Goal: Transaction & Acquisition: Purchase product/service

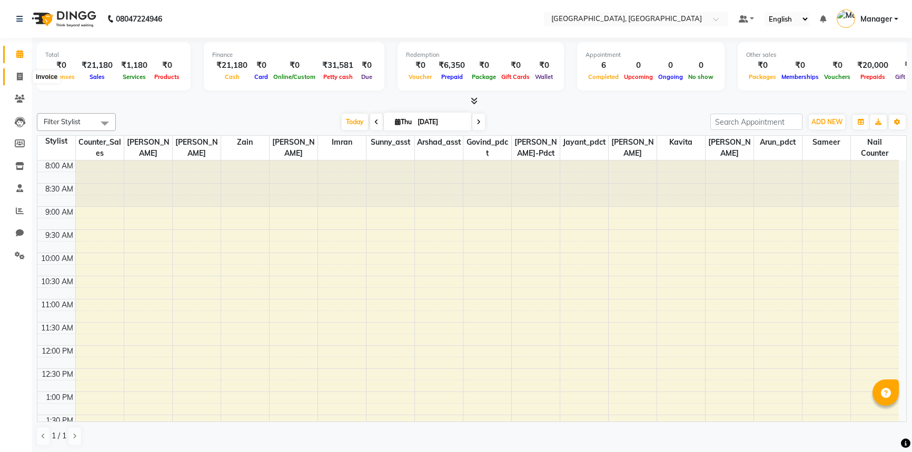
click at [16, 82] on span at bounding box center [20, 77] width 18 height 12
select select "service"
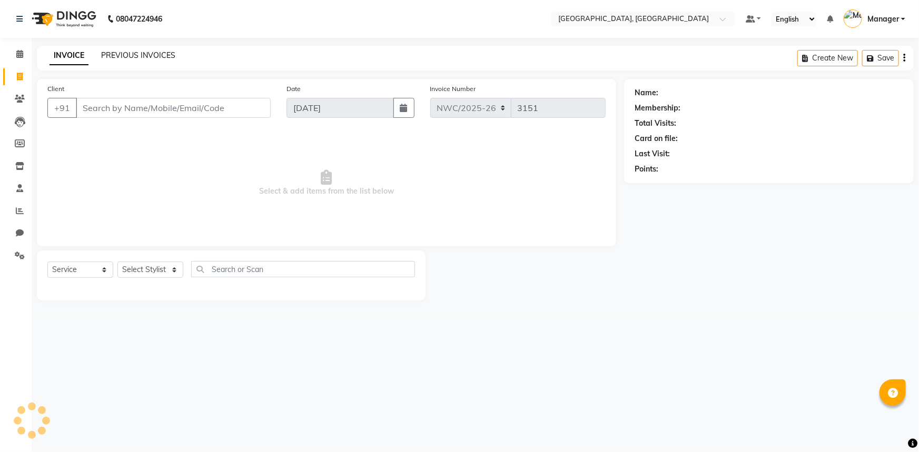
click at [122, 58] on link "PREVIOUS INVOICES" at bounding box center [138, 55] width 74 height 9
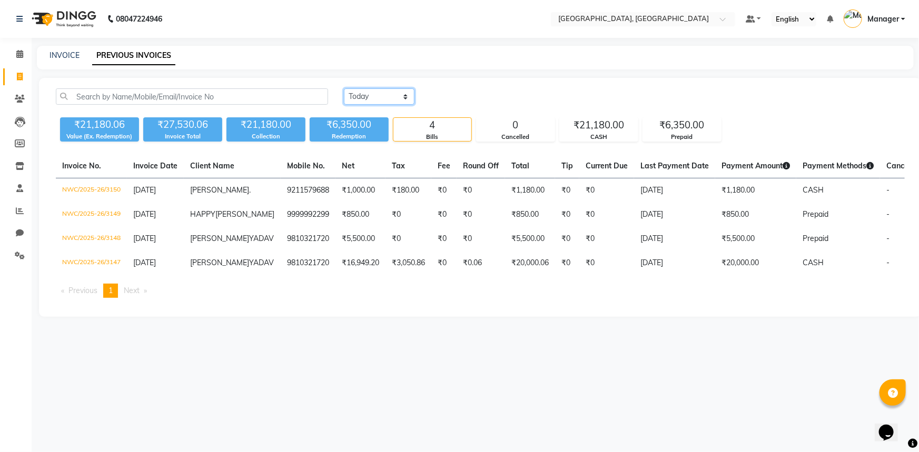
click at [366, 102] on select "Today Yesterday Custom Range" at bounding box center [379, 96] width 71 height 16
select select "yesterday"
click at [344, 88] on select "Today Yesterday Custom Range" at bounding box center [379, 96] width 71 height 16
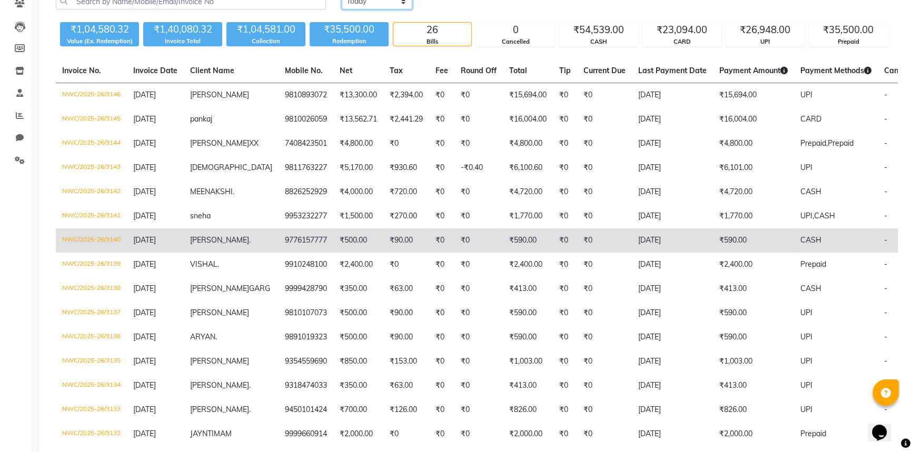
scroll to position [143, 0]
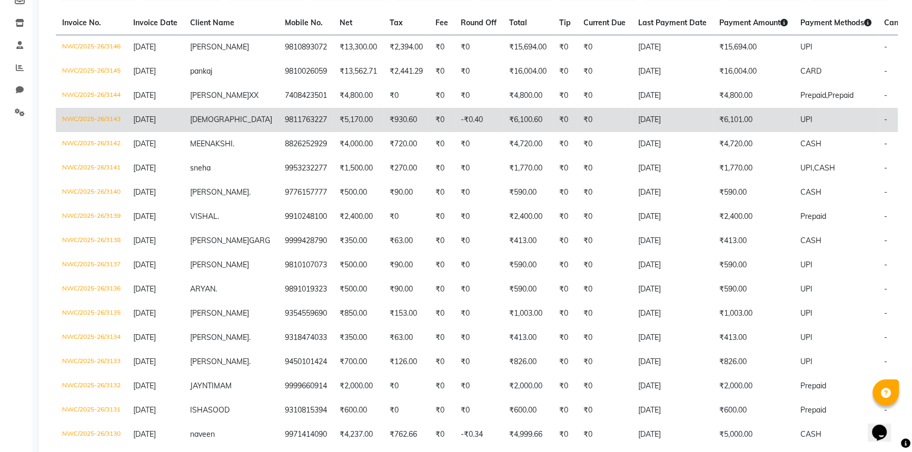
click at [396, 126] on td "₹930.60" at bounding box center [406, 120] width 46 height 24
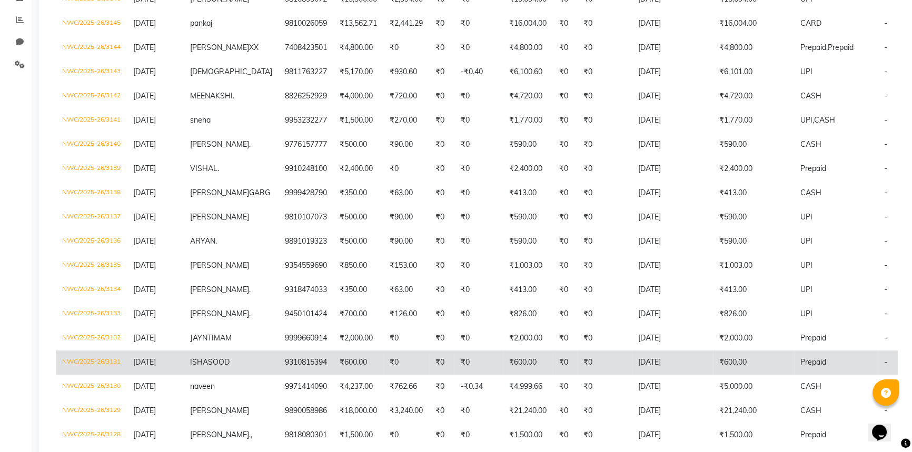
scroll to position [287, 0]
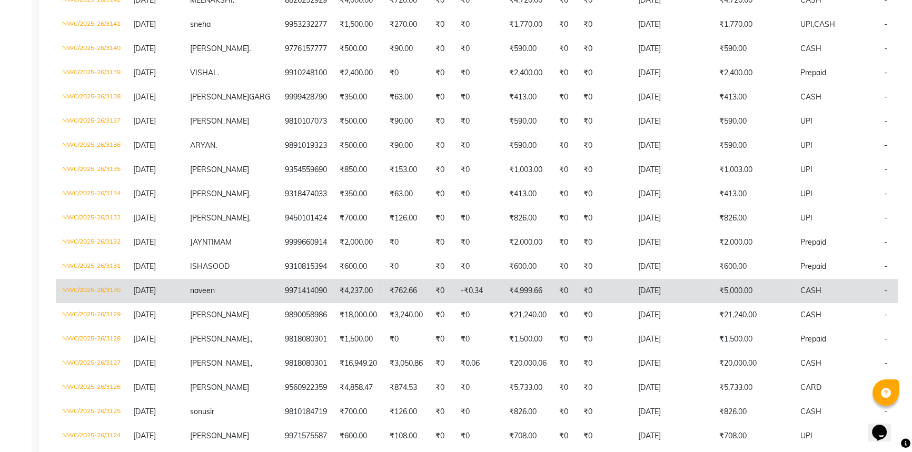
click at [387, 303] on td "₹762.66" at bounding box center [406, 291] width 46 height 24
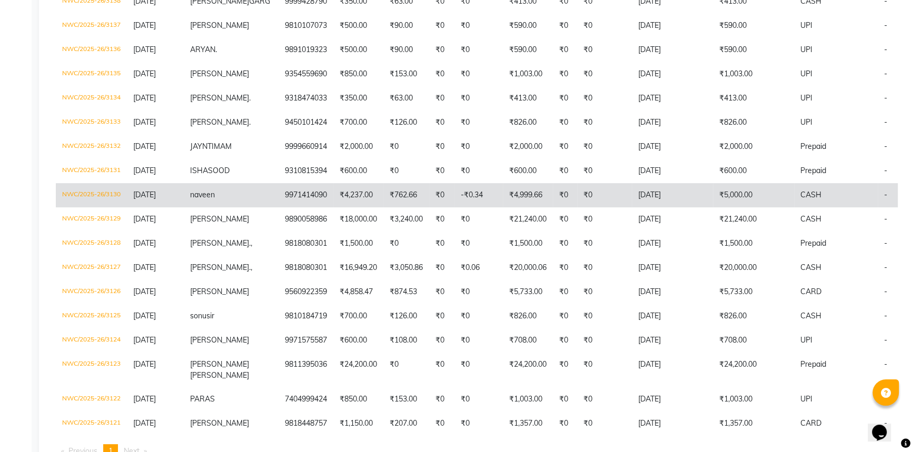
scroll to position [431, 0]
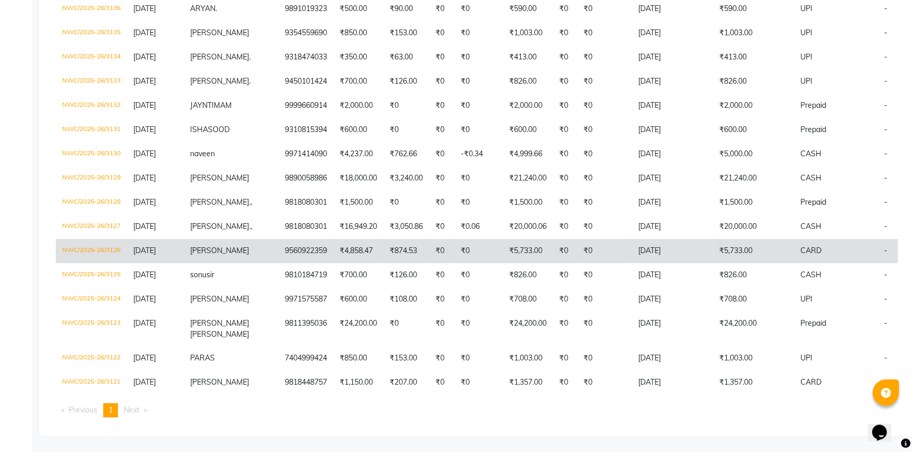
click at [429, 263] on td "₹0" at bounding box center [441, 251] width 25 height 24
click at [454, 263] on td "₹0" at bounding box center [478, 251] width 48 height 24
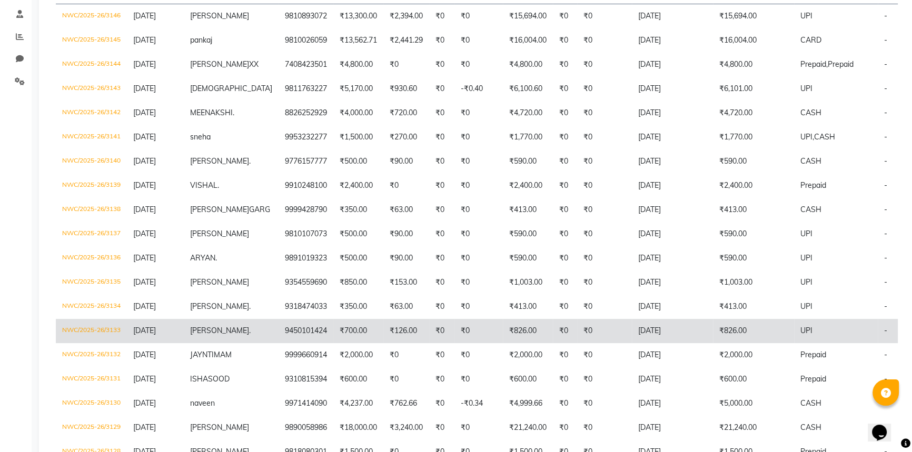
scroll to position [0, 0]
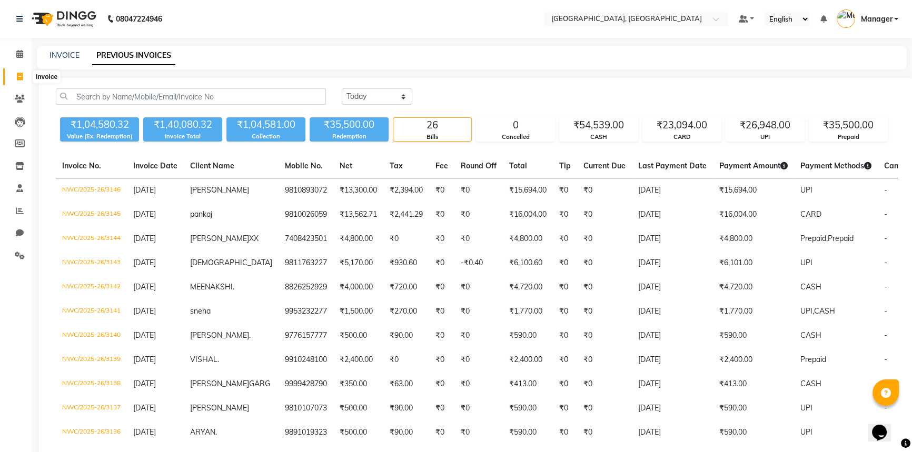
click at [19, 71] on span at bounding box center [20, 77] width 18 height 12
select select "service"
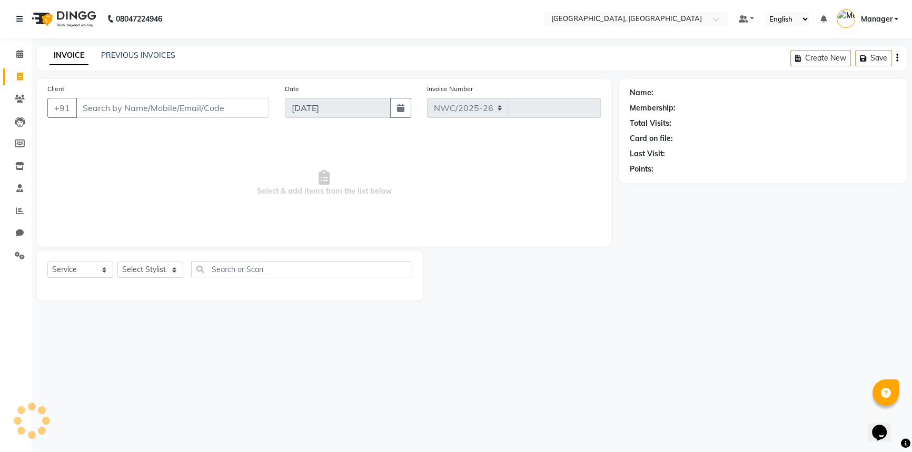
select select "8574"
type input "3151"
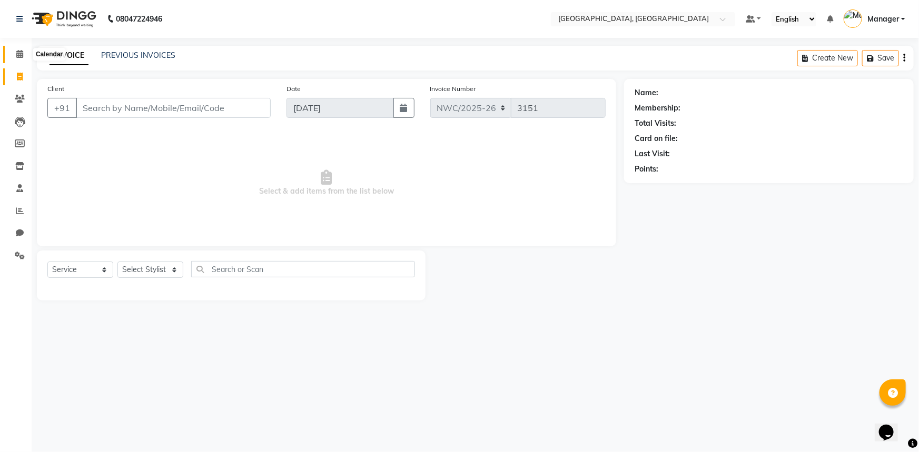
click at [18, 51] on icon at bounding box center [19, 54] width 7 height 8
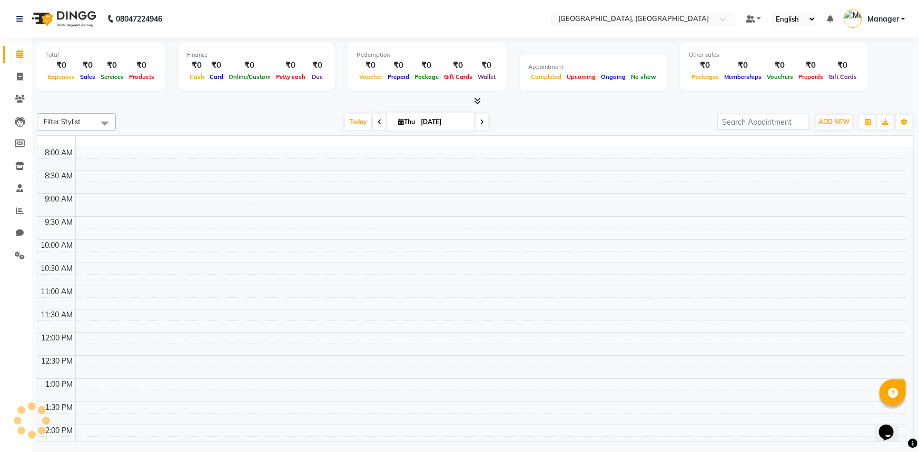
click at [234, 103] on div at bounding box center [475, 101] width 877 height 11
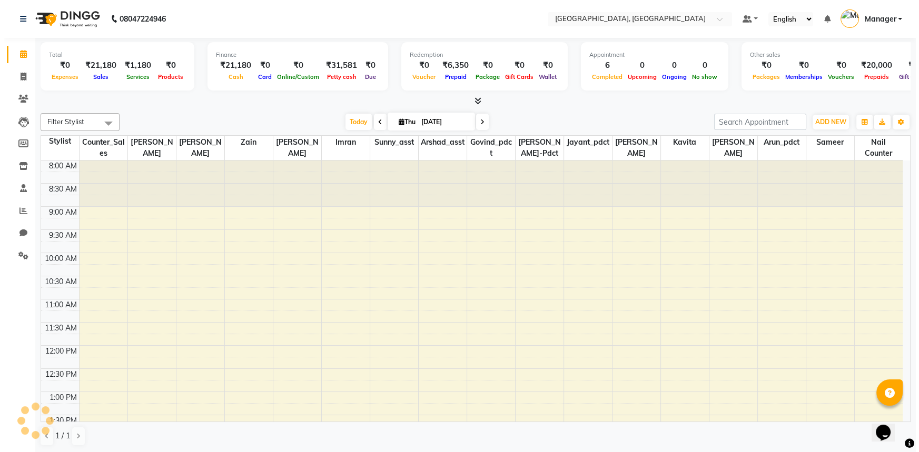
scroll to position [369, 0]
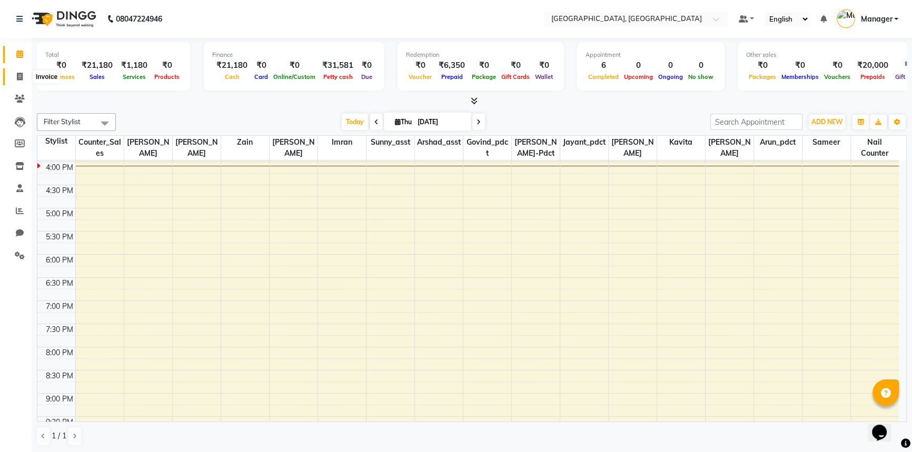
click at [17, 74] on icon at bounding box center [20, 77] width 6 height 8
select select "service"
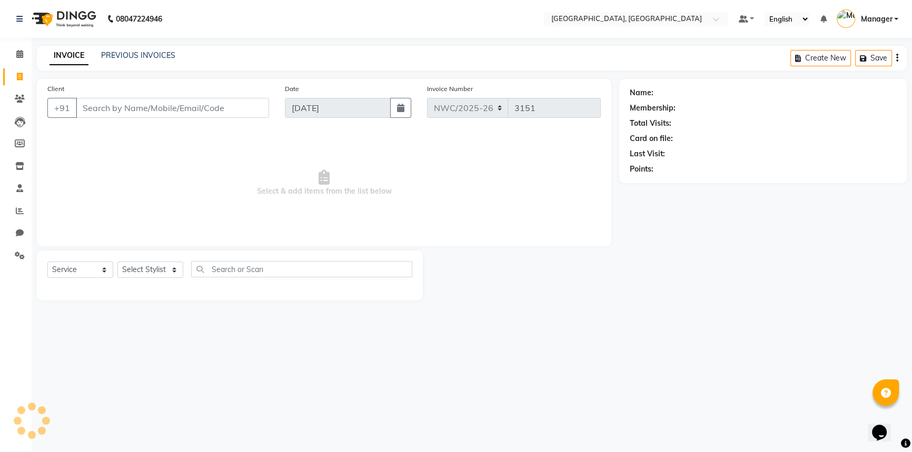
click at [247, 105] on input "Client" at bounding box center [172, 108] width 193 height 20
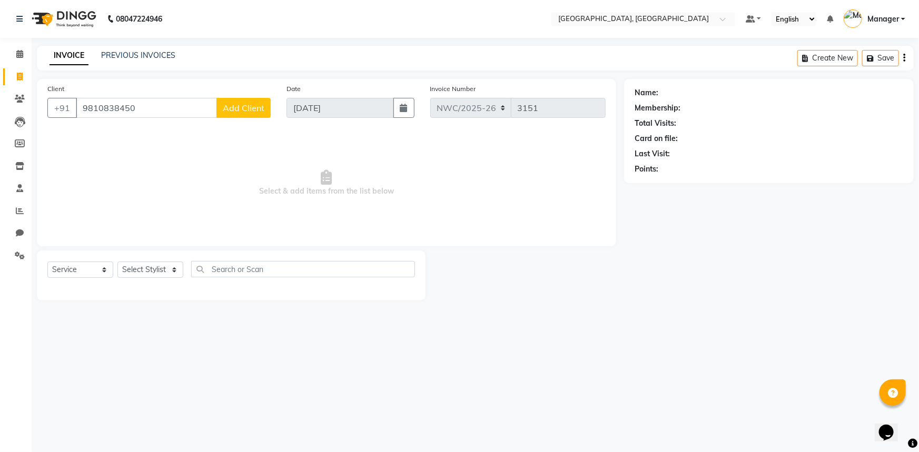
type input "9810838450"
click at [255, 108] on span "Add Client" at bounding box center [244, 108] width 42 height 11
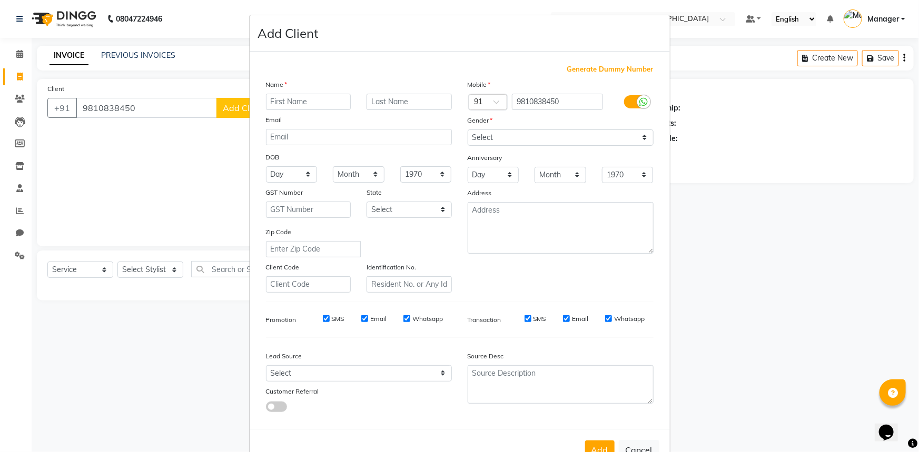
click at [309, 104] on input "text" at bounding box center [308, 102] width 85 height 16
type input "SONIYA"
type input "."
click at [502, 137] on select "Select Male Female Other Prefer Not To Say" at bounding box center [561, 138] width 186 height 16
select select "female"
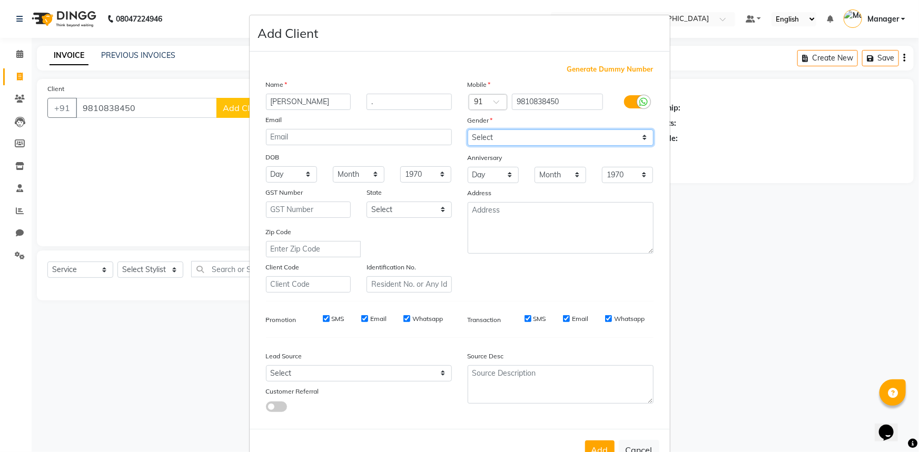
click at [468, 130] on select "Select Male Female Other Prefer Not To Say" at bounding box center [561, 138] width 186 height 16
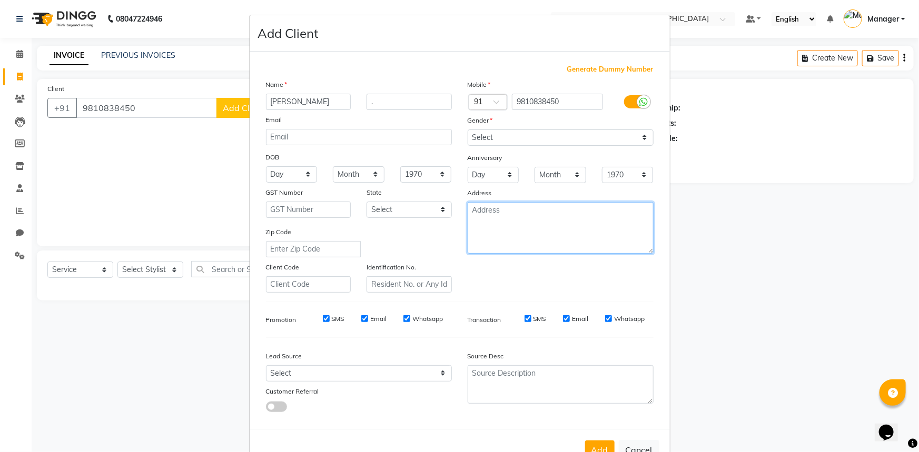
click at [498, 226] on textarea at bounding box center [561, 228] width 186 height 52
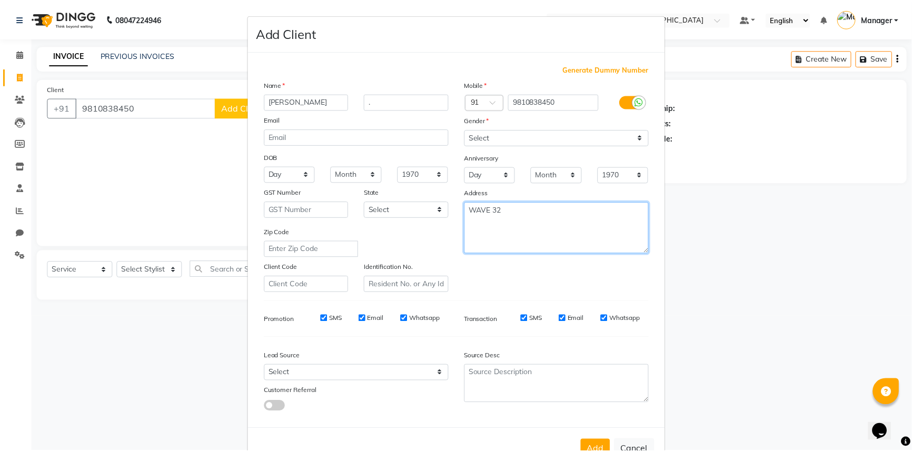
scroll to position [37, 0]
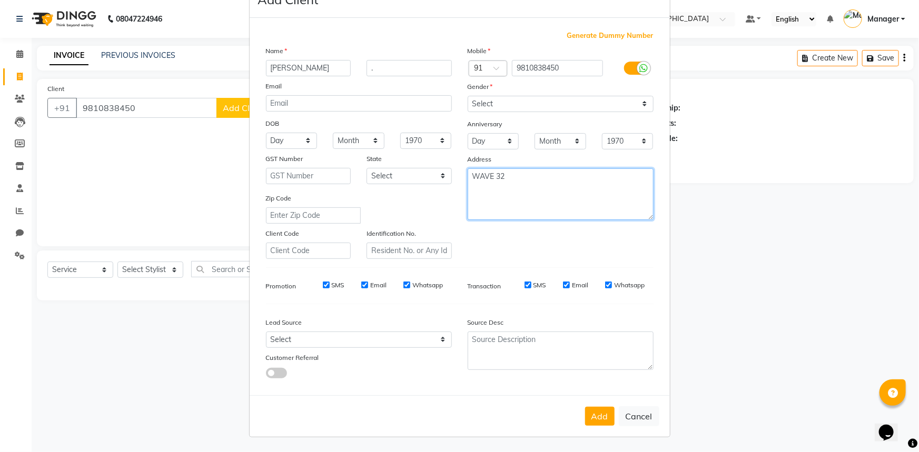
type textarea "WAVE 32"
click at [594, 411] on button "Add" at bounding box center [599, 416] width 29 height 19
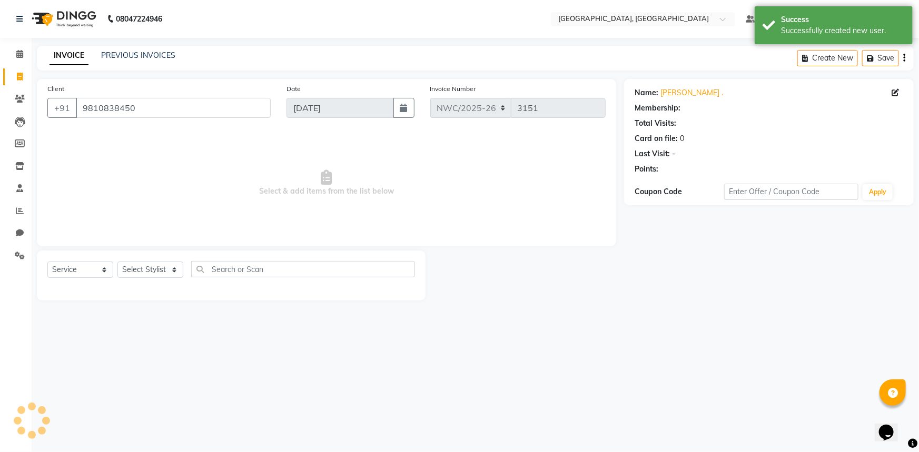
select select "1: Object"
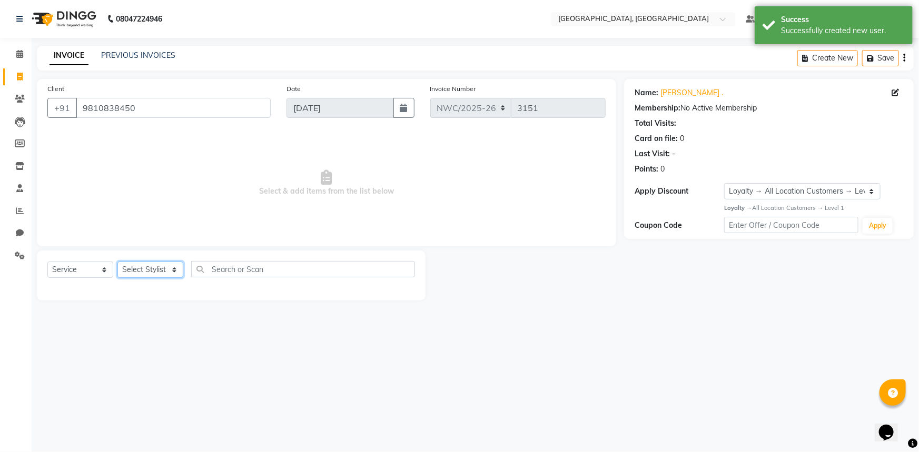
click at [142, 270] on select "Select Stylist [PERSON_NAME]-pdct Arshad_asst Arun_pdct Counter_Sales [PERSON_N…" at bounding box center [150, 270] width 66 height 16
select select "84831"
click at [117, 262] on select "Select Stylist [PERSON_NAME]-pdct Arshad_asst Arun_pdct Counter_Sales [PERSON_N…" at bounding box center [150, 270] width 66 height 16
click at [214, 266] on input "text" at bounding box center [303, 269] width 224 height 16
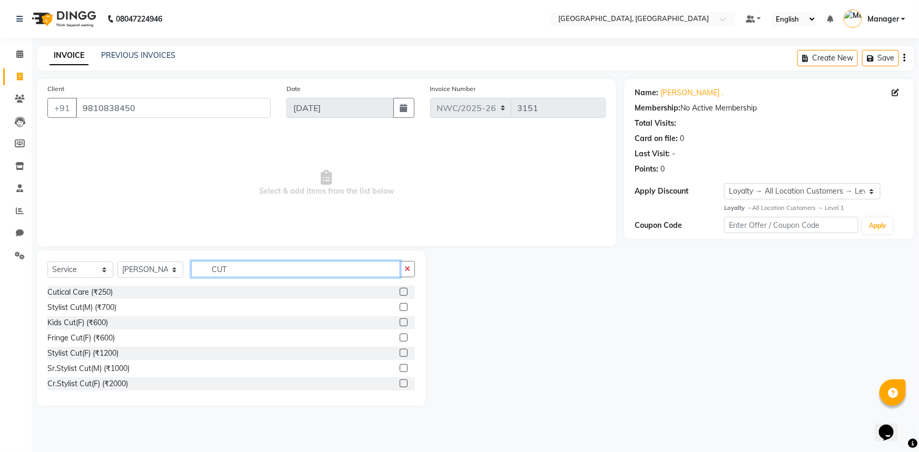
type input "CUT"
click at [400, 351] on label at bounding box center [404, 353] width 8 height 8
click at [400, 351] on input "checkbox" at bounding box center [403, 353] width 7 height 7
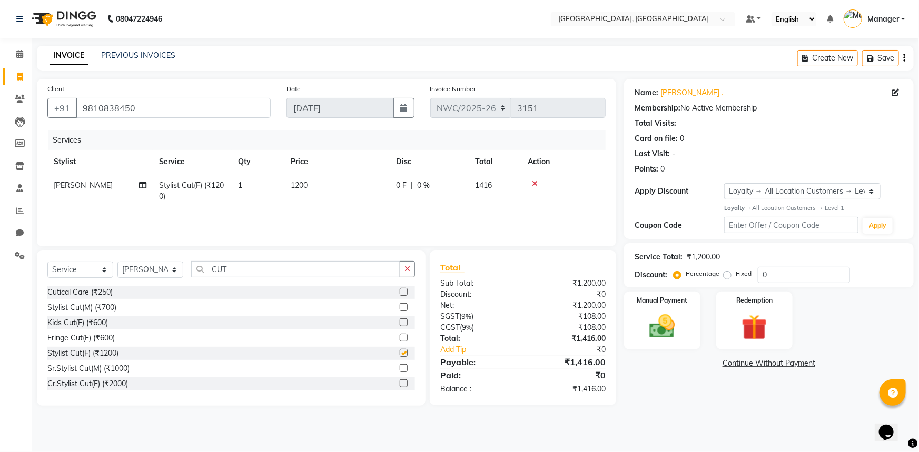
checkbox input "false"
click at [307, 188] on span "1200" at bounding box center [299, 185] width 17 height 9
select select "84831"
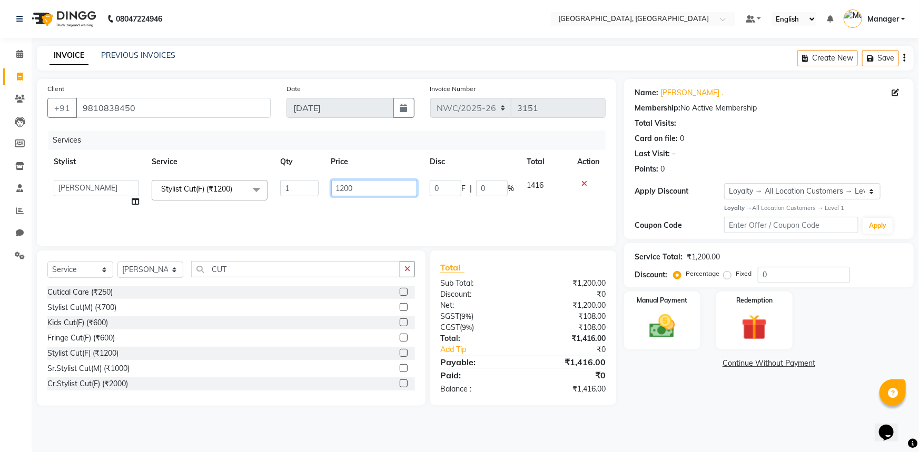
drag, startPoint x: 347, startPoint y: 188, endPoint x: 335, endPoint y: 210, distance: 24.8
click at [326, 194] on td "1200" at bounding box center [374, 194] width 99 height 40
click at [335, 210] on div "Services Stylist Service Qty Price Disc Total Action Aneeta Ankush-pdct Arshad_…" at bounding box center [326, 183] width 558 height 105
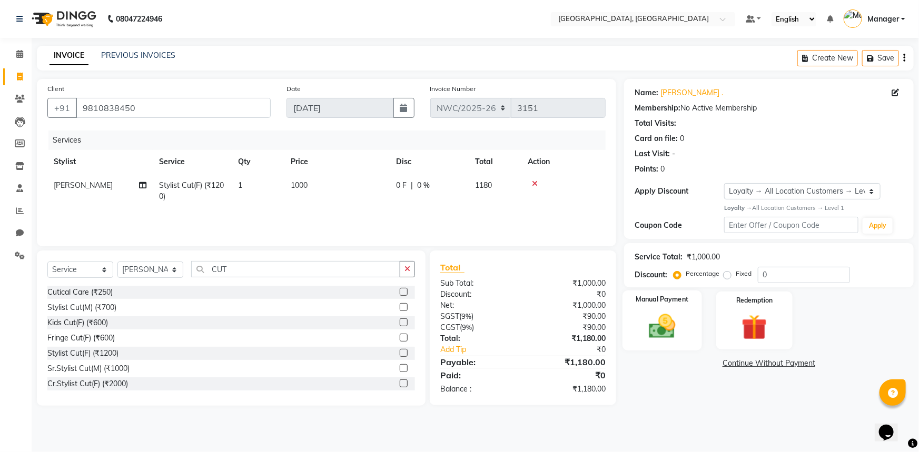
click at [677, 326] on img at bounding box center [662, 326] width 43 height 31
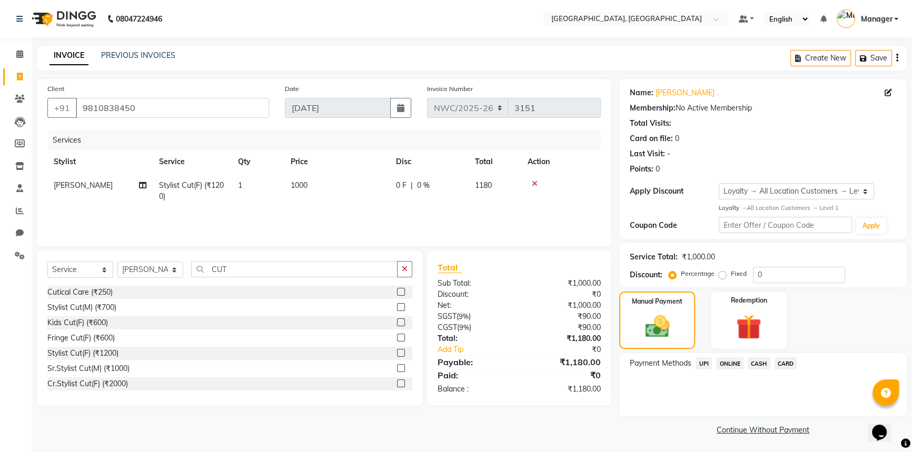
click at [705, 361] on span "UPI" at bounding box center [704, 363] width 16 height 12
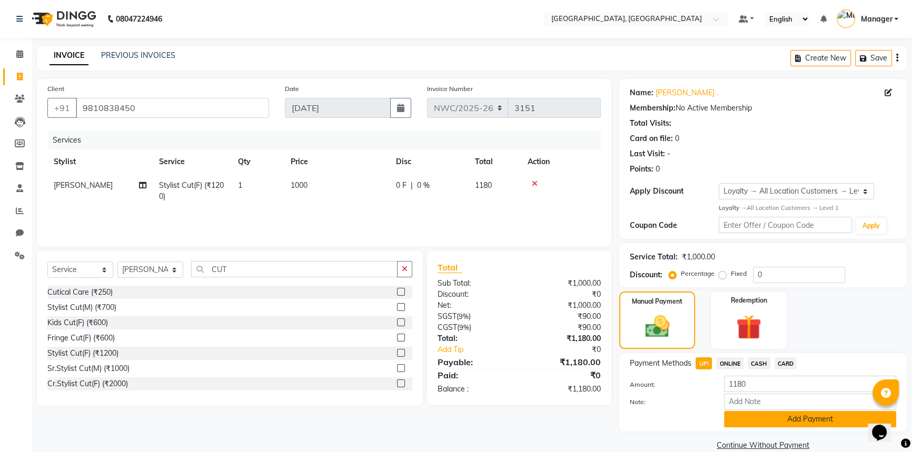
click at [787, 425] on button "Add Payment" at bounding box center [810, 419] width 172 height 16
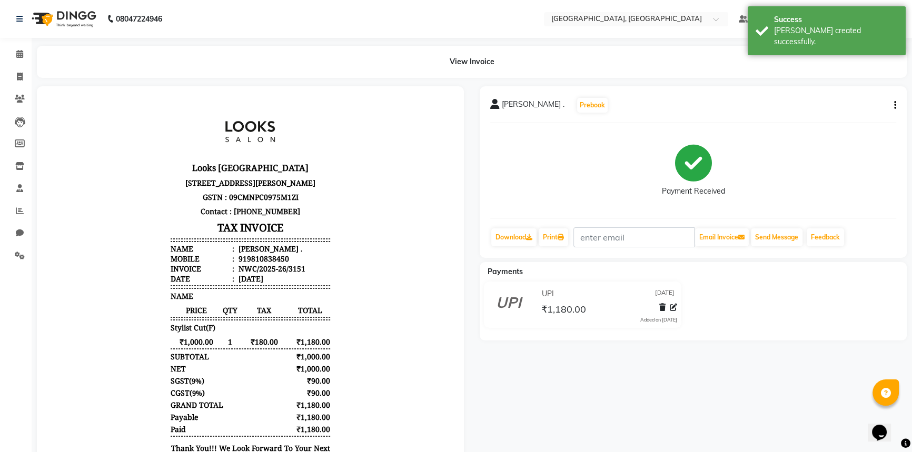
click at [280, 264] on div "919810838450" at bounding box center [262, 259] width 53 height 10
drag, startPoint x: 283, startPoint y: 297, endPoint x: 238, endPoint y: 300, distance: 44.8
click at [238, 264] on li "Mobile : 919810838450" at bounding box center [250, 259] width 159 height 10
copy div "9810838450"
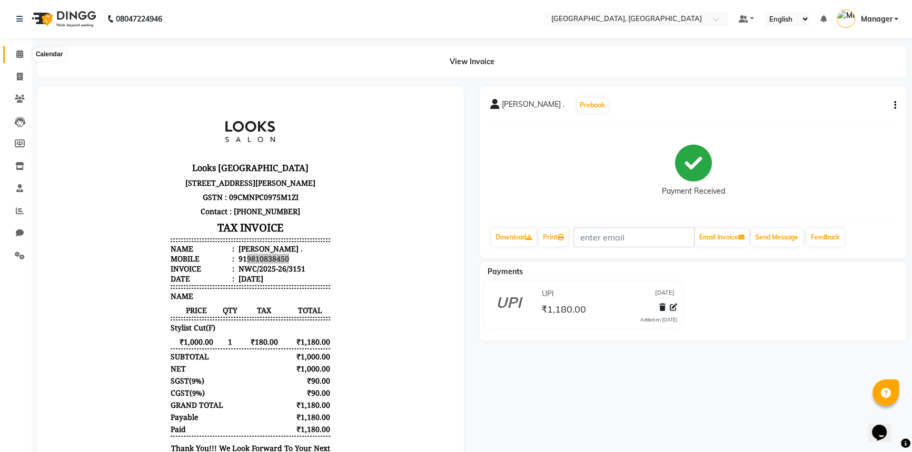
click at [21, 54] on icon at bounding box center [19, 54] width 7 height 8
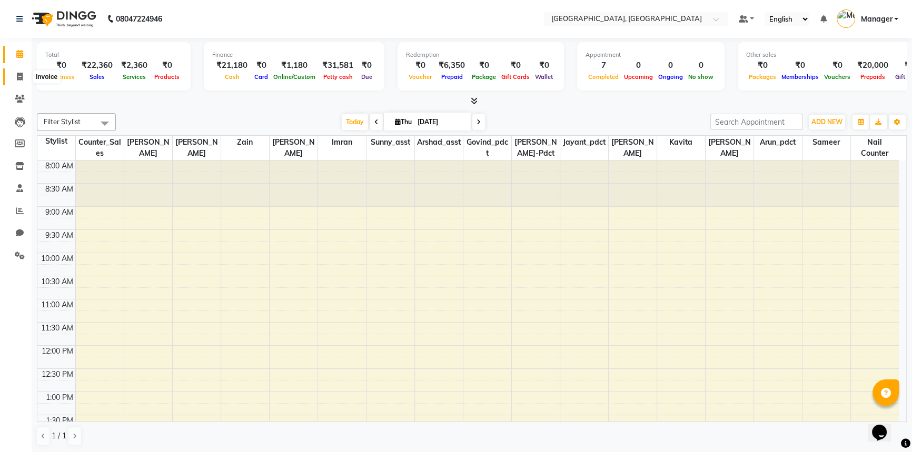
click at [19, 72] on span at bounding box center [20, 77] width 18 height 12
select select "service"
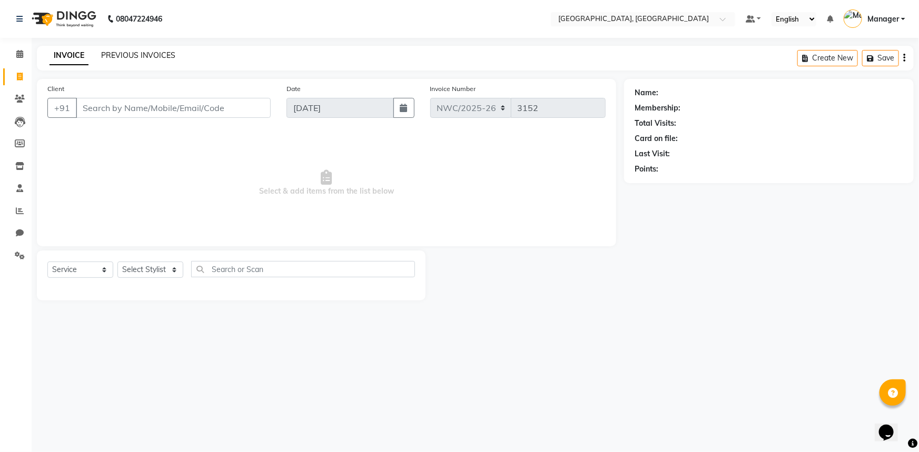
click at [146, 57] on link "PREVIOUS INVOICES" at bounding box center [138, 55] width 74 height 9
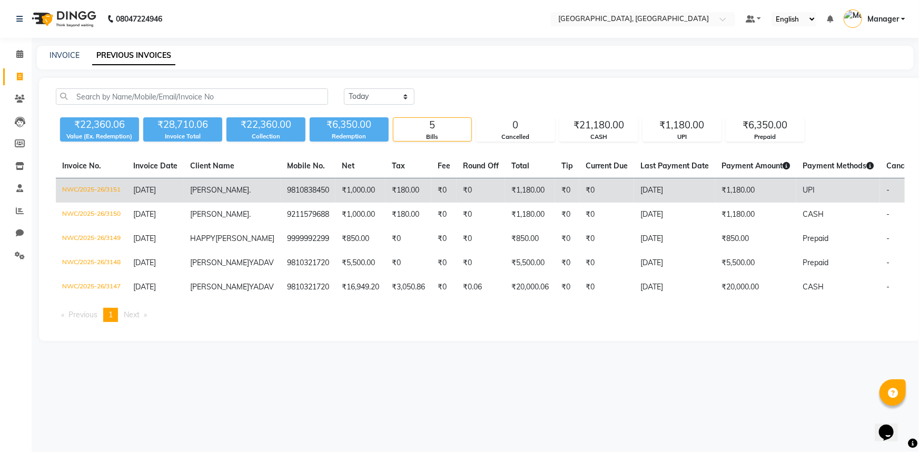
click at [200, 189] on span "SONIYA" at bounding box center [219, 189] width 59 height 9
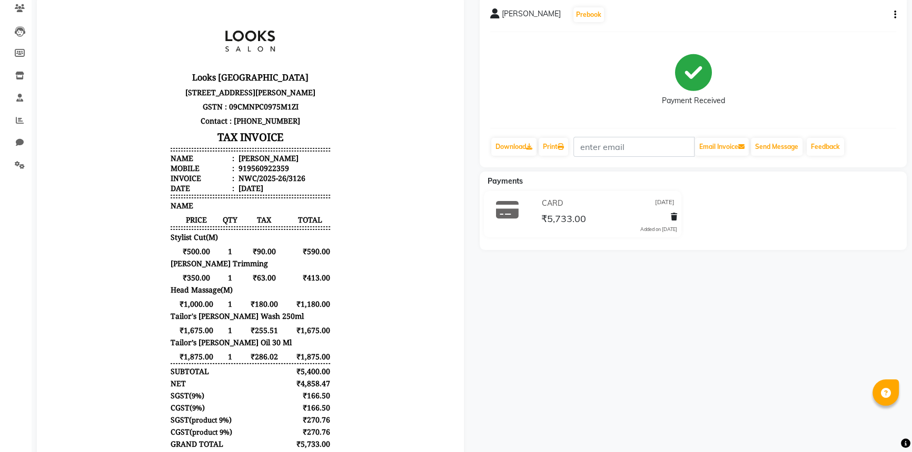
scroll to position [95, 0]
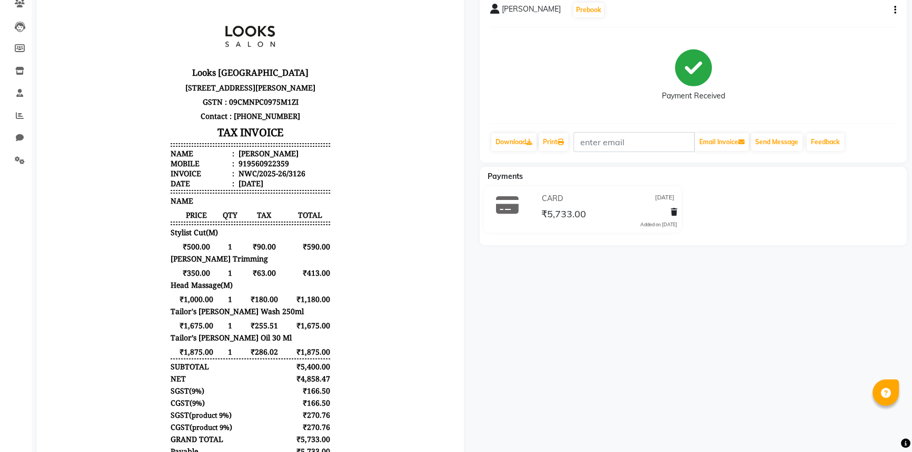
click at [894, 10] on icon "button" at bounding box center [895, 10] width 2 height 1
click at [829, 18] on div "Edit Item Staff" at bounding box center [842, 16] width 72 height 13
select select
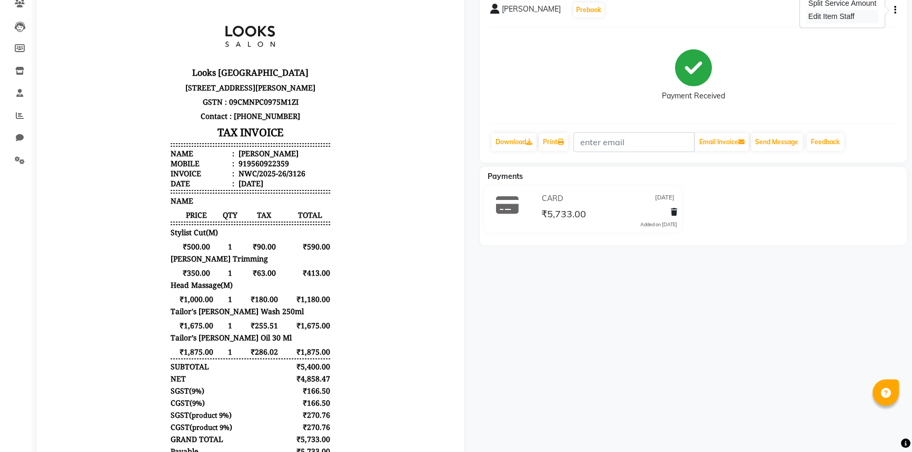
select select
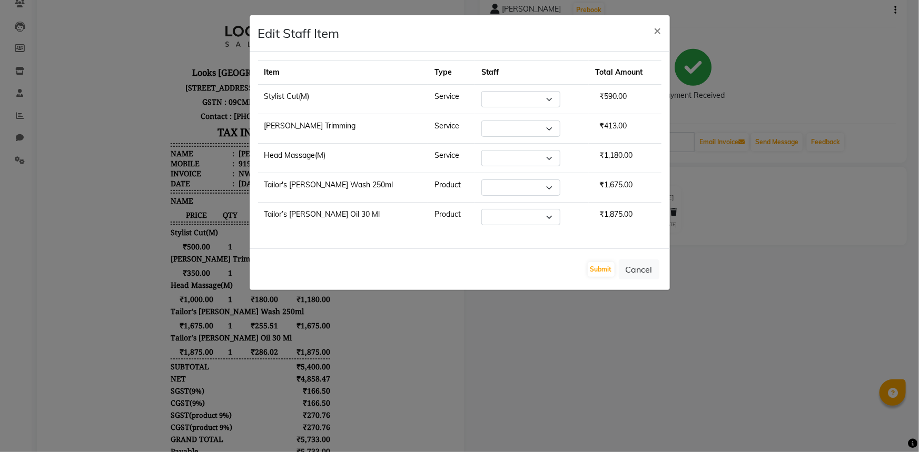
select select "84834"
select select "84837"
click at [527, 216] on select "Select Aneeta Ankush-pdct Arshad_asst Arun_pdct Counter_Sales Faheem Govind_pdc…" at bounding box center [520, 217] width 79 height 16
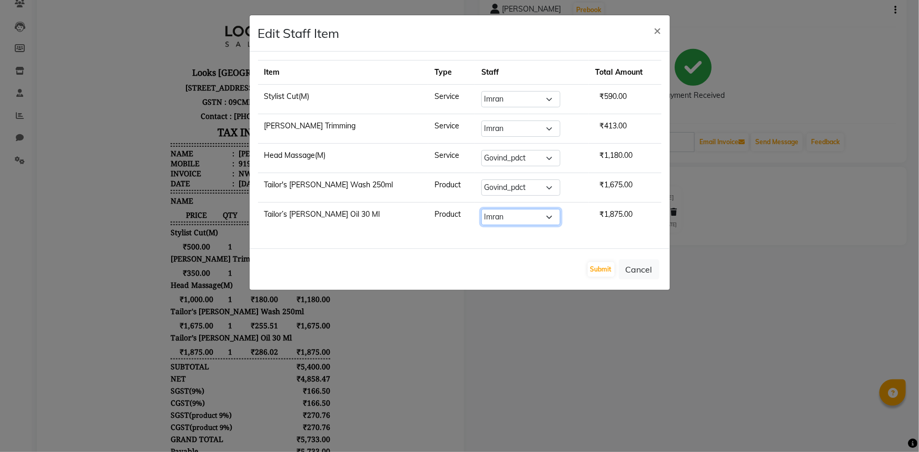
select select "84837"
click at [481, 209] on select "Select Aneeta Ankush-pdct Arshad_asst Arun_pdct Counter_Sales Faheem Govind_pdc…" at bounding box center [520, 217] width 79 height 16
click at [601, 267] on button "Submit" at bounding box center [601, 269] width 27 height 15
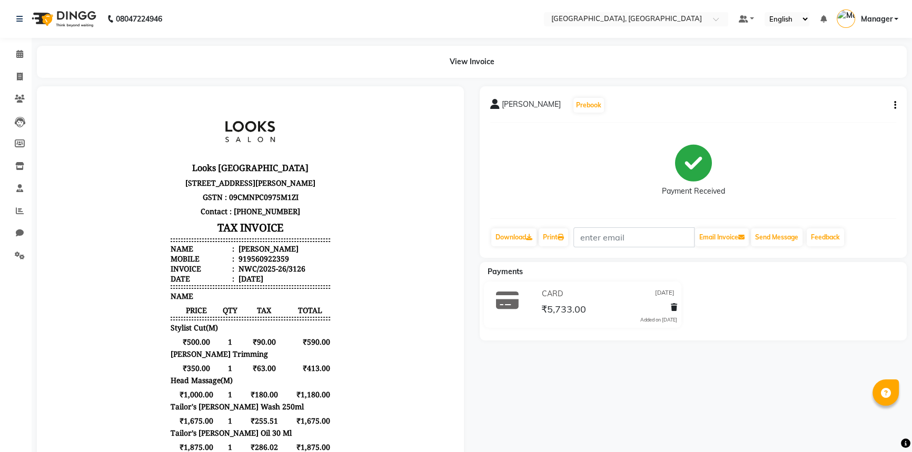
click at [892, 106] on button "button" at bounding box center [893, 105] width 6 height 11
click at [848, 115] on div "Edit Item Staff" at bounding box center [842, 111] width 72 height 13
select select
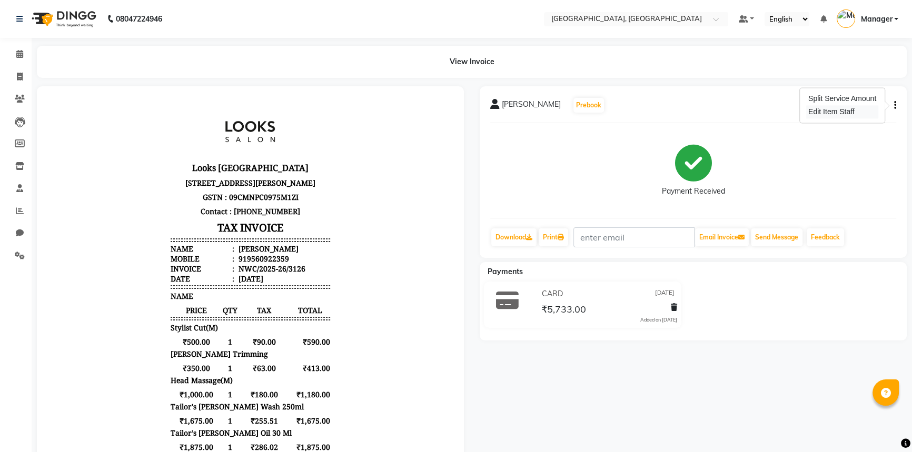
select select
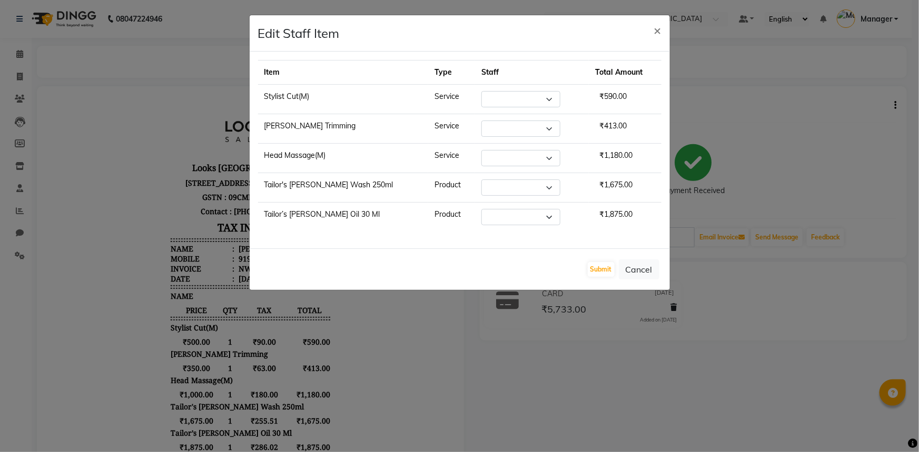
select select "84834"
select select "84837"
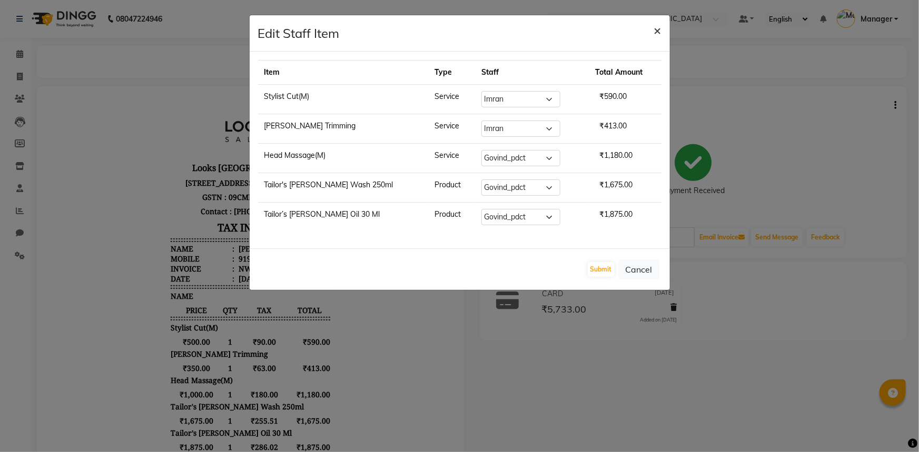
click at [659, 34] on span "×" at bounding box center [657, 30] width 7 height 16
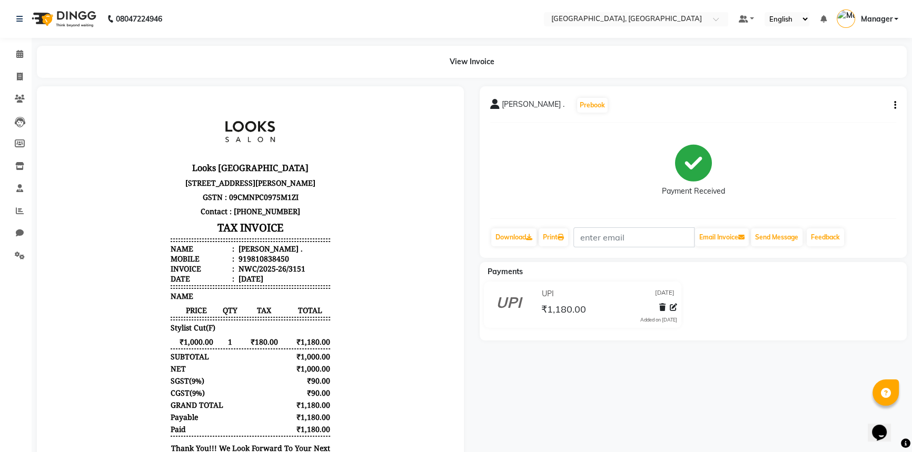
click at [281, 264] on li "Mobile : 919810838450" at bounding box center [250, 259] width 159 height 10
click at [279, 264] on div "919810838450" at bounding box center [262, 259] width 53 height 10
drag, startPoint x: 279, startPoint y: 298, endPoint x: 266, endPoint y: 297, distance: 12.2
click at [264, 264] on div "919810838450" at bounding box center [262, 259] width 53 height 10
click at [285, 264] on li "Mobile : 919810838450" at bounding box center [250, 259] width 159 height 10
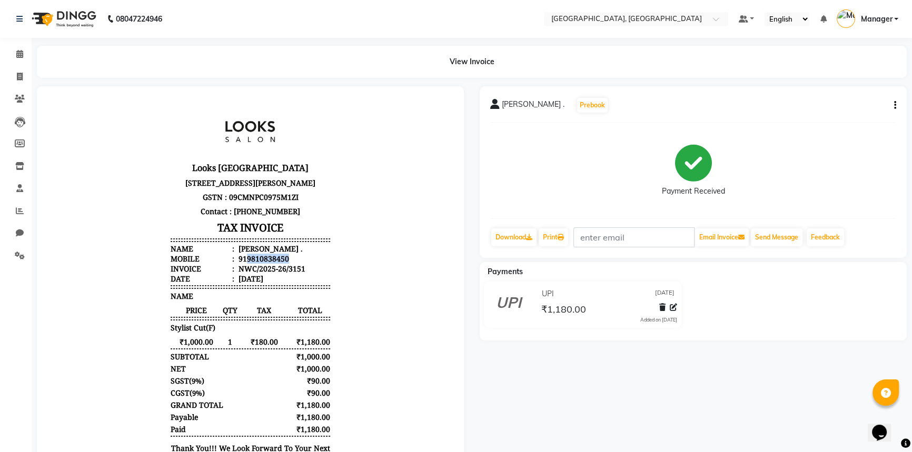
drag, startPoint x: 280, startPoint y: 297, endPoint x: 240, endPoint y: 301, distance: 39.7
click at [240, 264] on div "919810838450" at bounding box center [262, 259] width 53 height 10
copy div "9810838450"
click at [25, 72] on span at bounding box center [20, 77] width 18 height 12
select select "service"
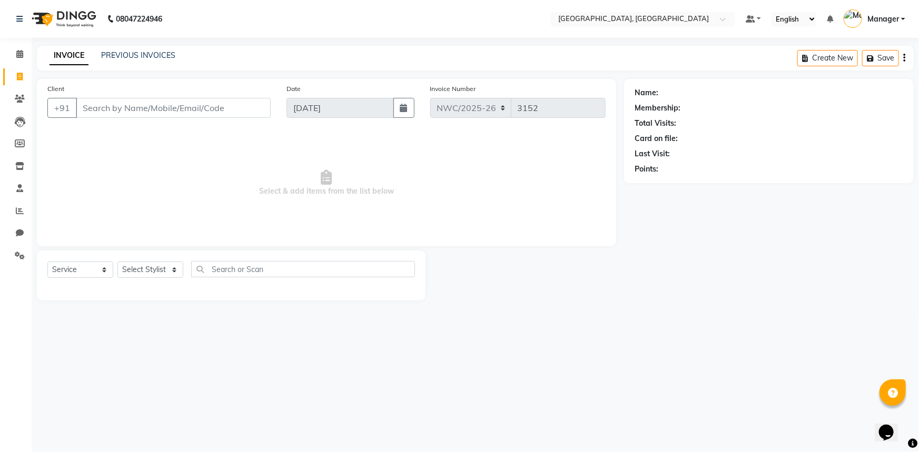
click at [171, 112] on input "Client" at bounding box center [173, 108] width 195 height 20
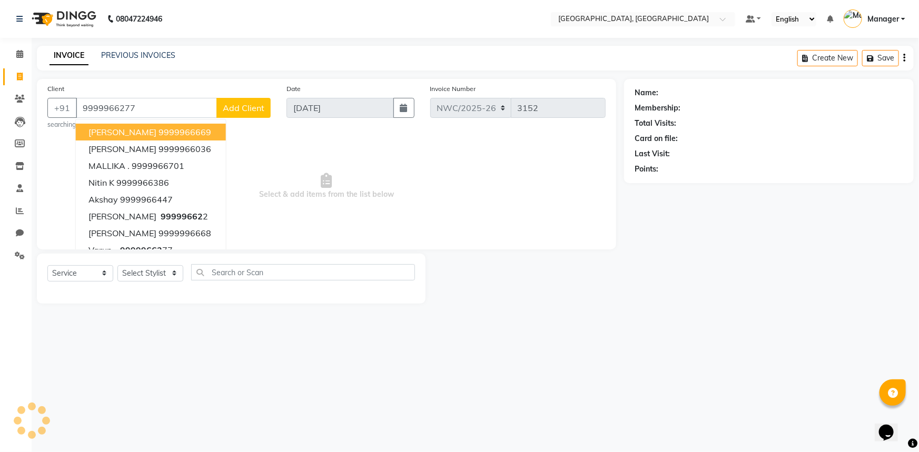
type input "9999966277"
select select "1: Object"
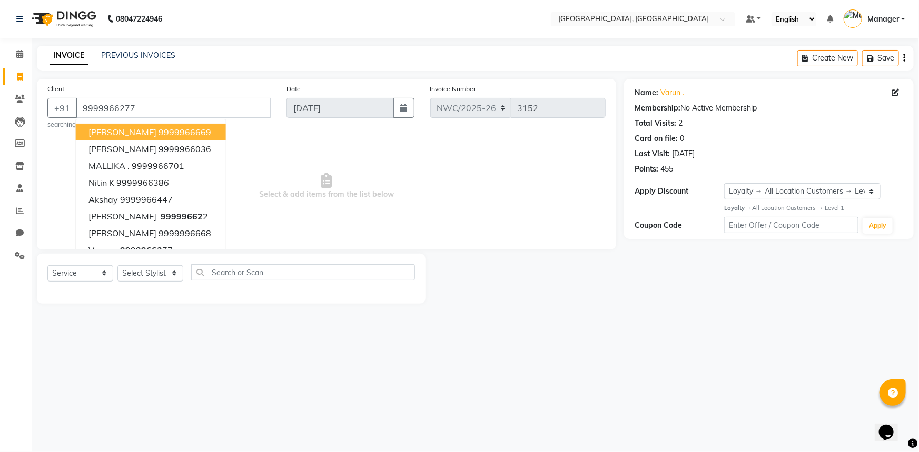
click at [353, 214] on span "Select & add items from the list below" at bounding box center [326, 186] width 558 height 105
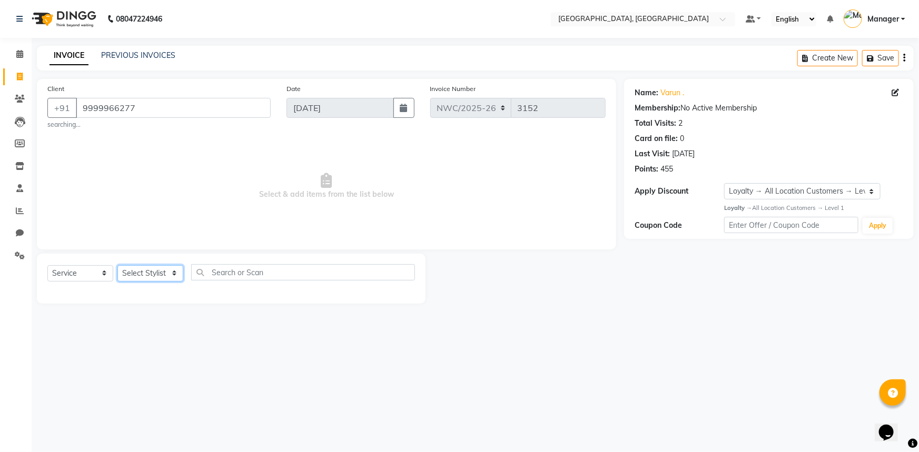
click at [158, 274] on select "Select Stylist [PERSON_NAME]-pdct Arshad_asst Arun_pdct Counter_Sales [PERSON_N…" at bounding box center [150, 273] width 66 height 16
select select "84832"
click at [117, 265] on select "Select Stylist [PERSON_NAME]-pdct Arshad_asst Arun_pdct Counter_Sales [PERSON_N…" at bounding box center [150, 273] width 66 height 16
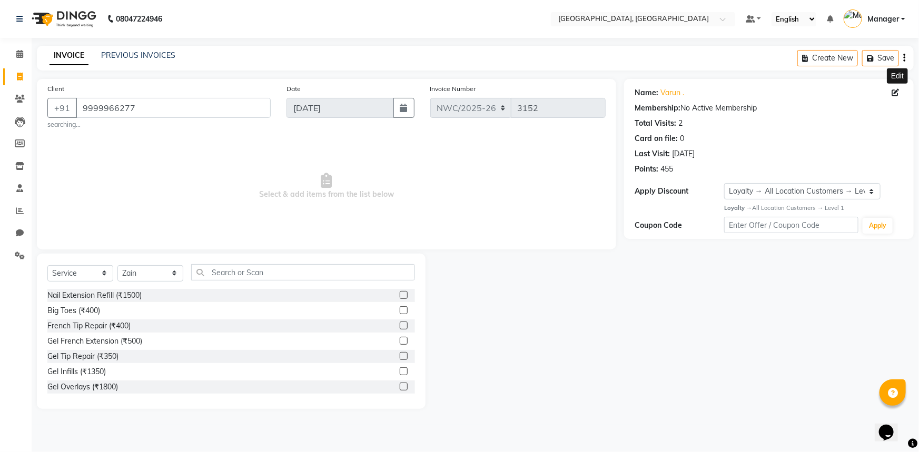
click at [897, 91] on icon at bounding box center [894, 92] width 7 height 7
select select "[DEMOGRAPHIC_DATA]"
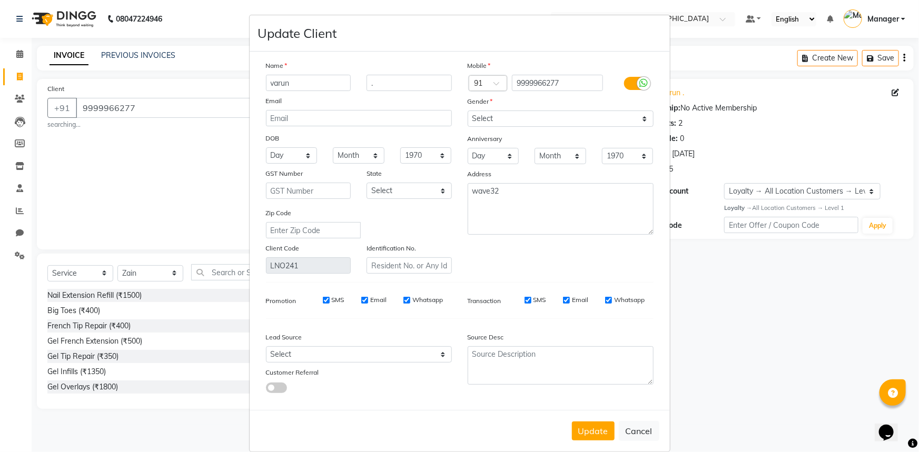
drag, startPoint x: 300, startPoint y: 82, endPoint x: 146, endPoint y: 83, distance: 154.3
click at [146, 83] on ngb-modal-window "Update Client Name [PERSON_NAME] . Email DOB Day 01 02 03 04 05 06 07 08 09 10 …" at bounding box center [459, 226] width 919 height 452
type input "GAURAV"
drag, startPoint x: 576, startPoint y: 435, endPoint x: 499, endPoint y: 401, distance: 84.1
click at [575, 434] on button "Update" at bounding box center [593, 431] width 43 height 19
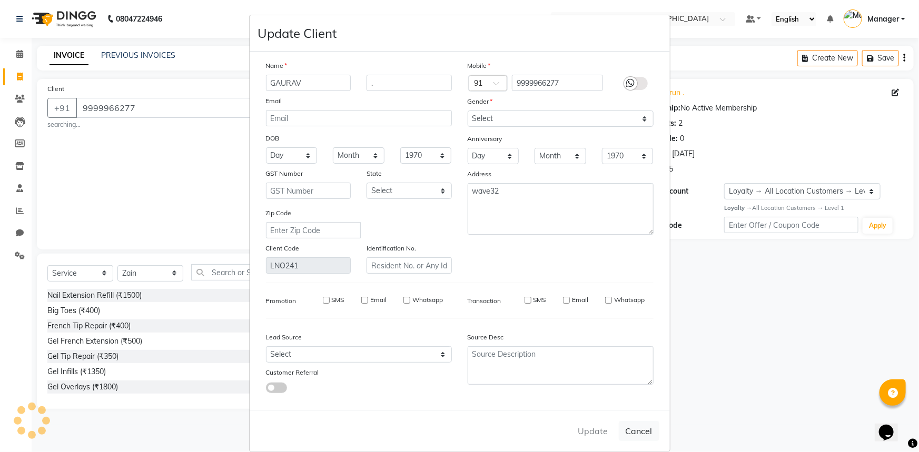
select select
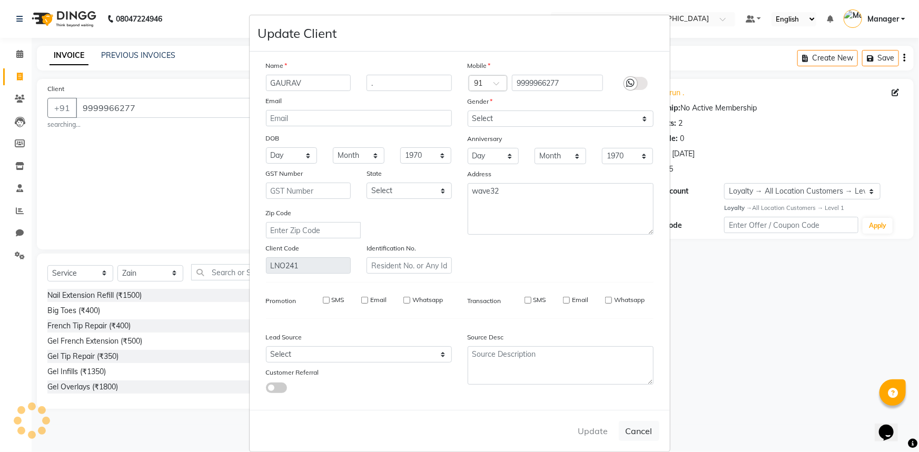
select select
checkbox input "false"
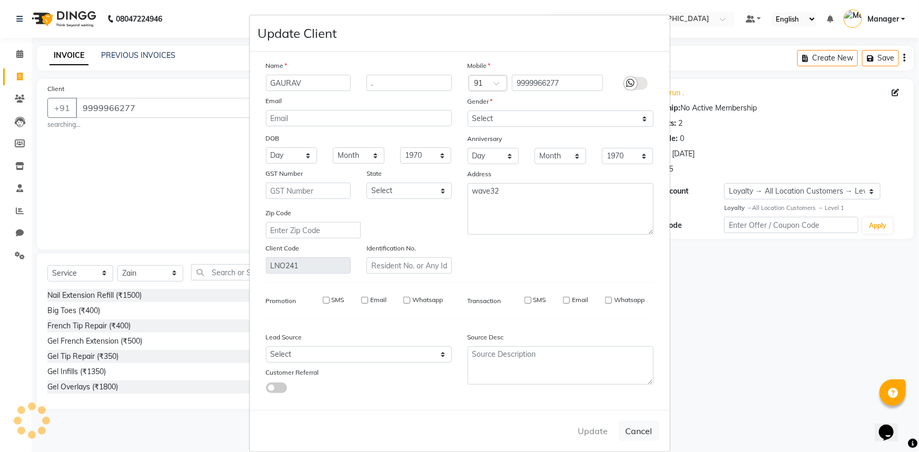
checkbox input "false"
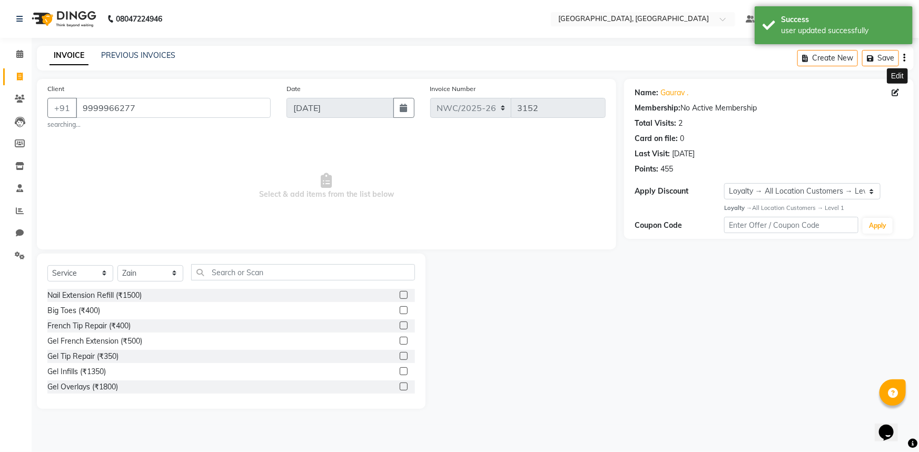
select select "1: Object"
click at [221, 275] on input "text" at bounding box center [303, 272] width 224 height 16
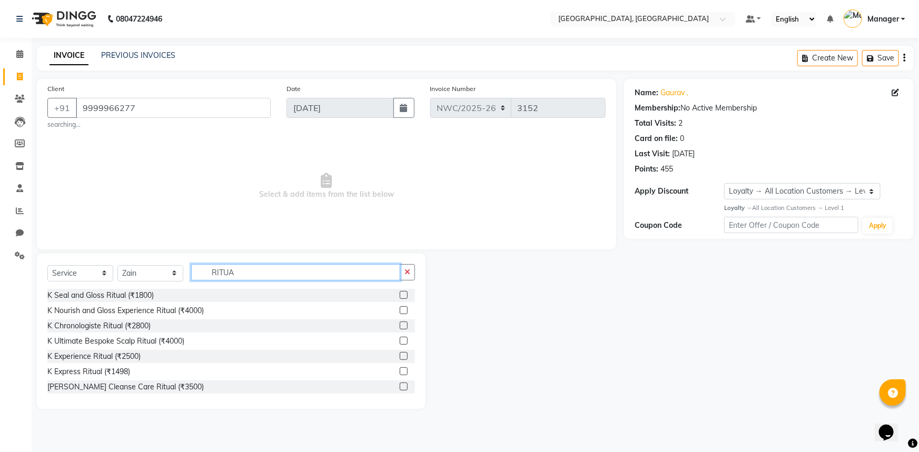
type input "RITUA"
click at [400, 312] on label at bounding box center [404, 310] width 8 height 8
click at [400, 312] on input "checkbox" at bounding box center [403, 310] width 7 height 7
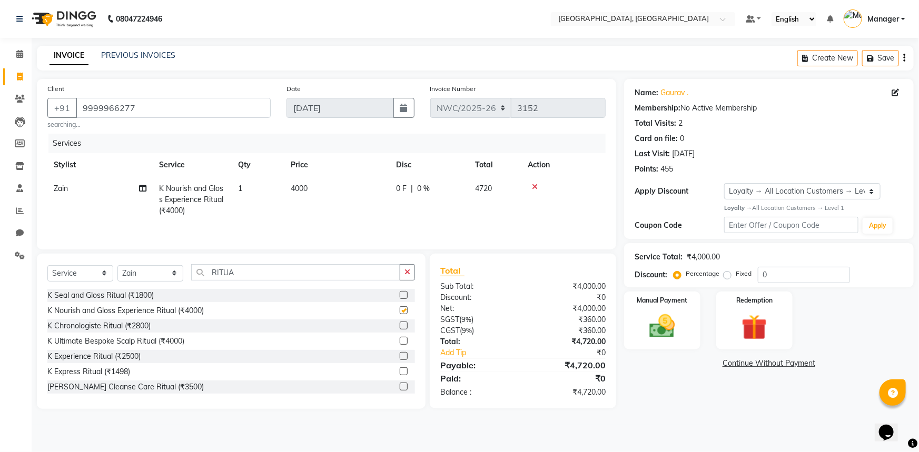
checkbox input "false"
click at [302, 192] on span "4000" at bounding box center [299, 188] width 17 height 9
select select "84832"
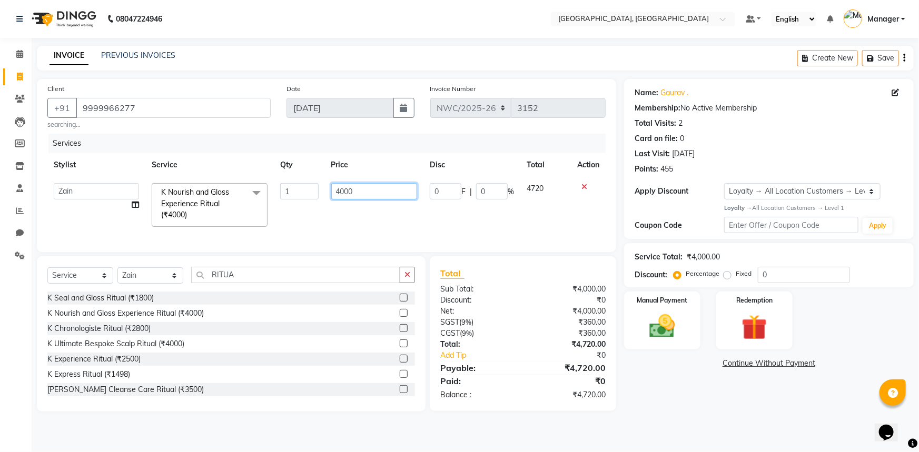
drag, startPoint x: 361, startPoint y: 199, endPoint x: 307, endPoint y: 185, distance: 55.6
click at [307, 185] on tr "[PERSON_NAME]-pdct Arshad_asst Arun_pdct Counter_Sales [PERSON_NAME] [PERSON_NA…" at bounding box center [326, 205] width 558 height 56
type input "4500"
click at [671, 421] on main "INVOICE PREVIOUS INVOICES Create New Save Client [PHONE_NUMBER] searching... Da…" at bounding box center [475, 237] width 887 height 382
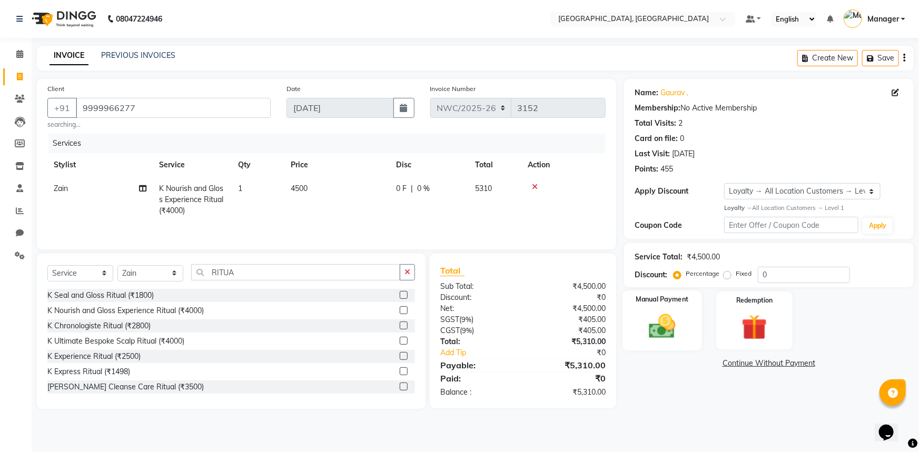
click at [665, 316] on img at bounding box center [662, 326] width 43 height 31
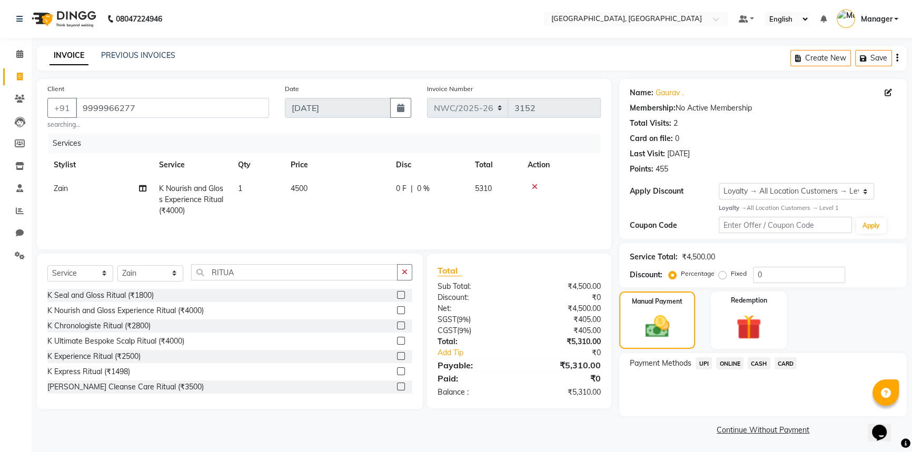
click at [703, 364] on span "UPI" at bounding box center [704, 363] width 16 height 12
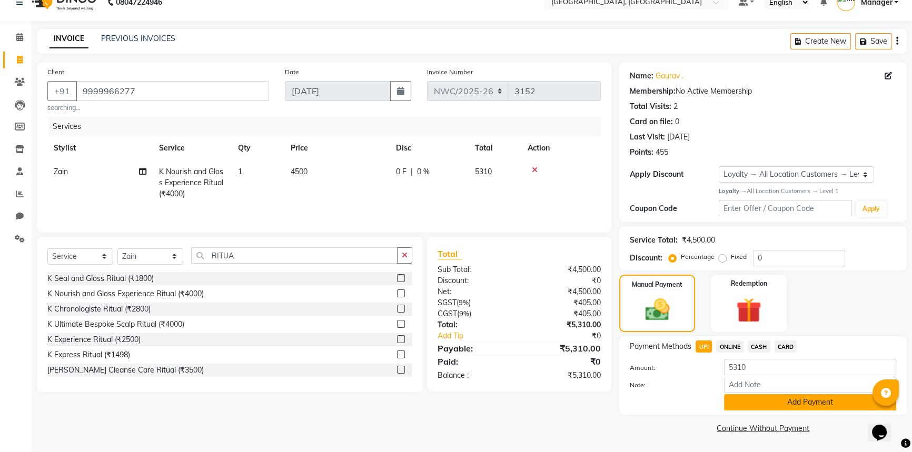
click at [730, 400] on button "Add Payment" at bounding box center [810, 402] width 172 height 16
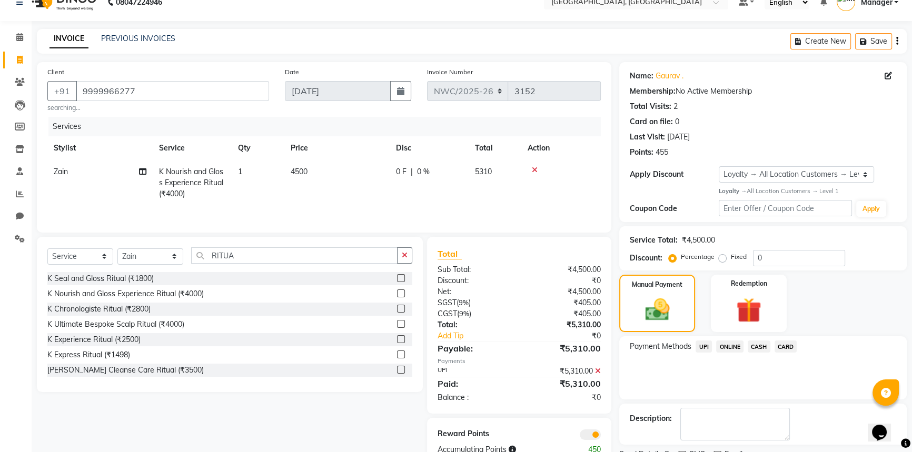
scroll to position [61, 0]
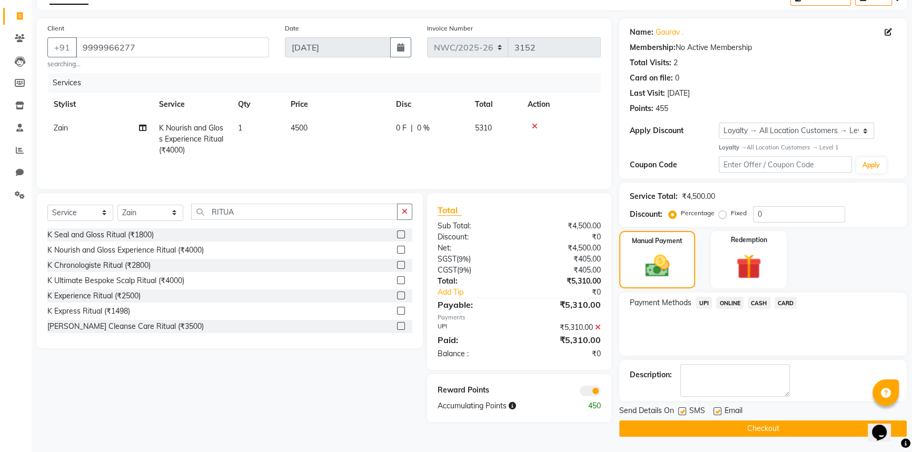
click at [689, 430] on button "Checkout" at bounding box center [762, 429] width 287 height 16
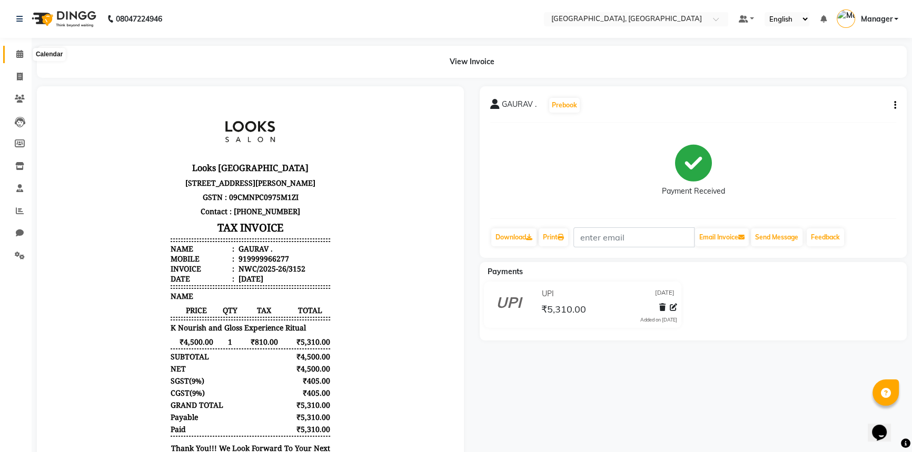
click at [17, 54] on icon at bounding box center [19, 54] width 7 height 8
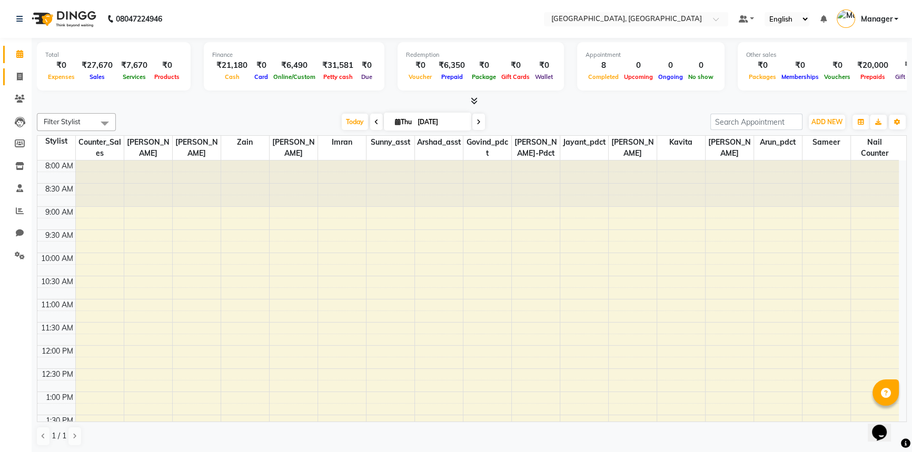
click at [21, 71] on span at bounding box center [20, 77] width 18 height 12
select select "service"
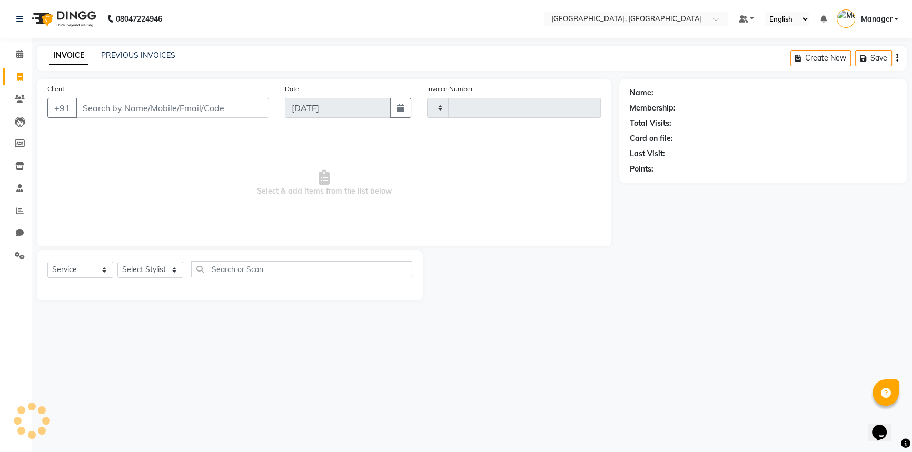
type input "3153"
select select "8574"
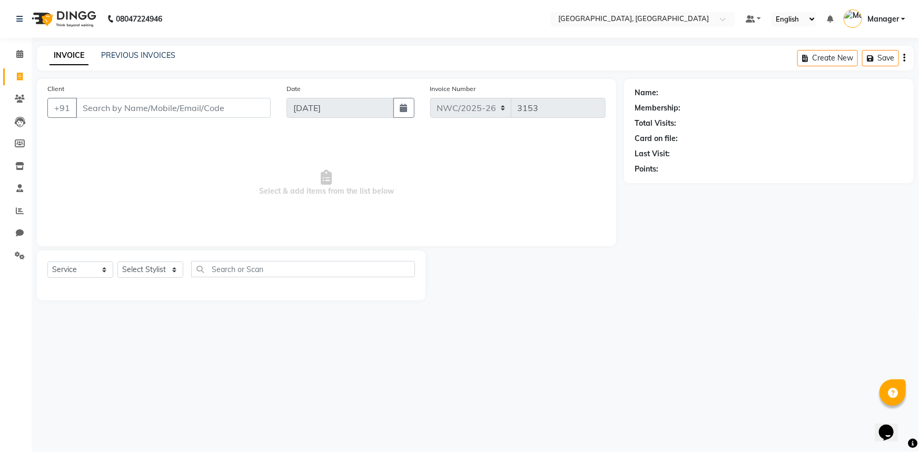
click at [229, 103] on input "Client" at bounding box center [173, 108] width 195 height 20
drag, startPoint x: 156, startPoint y: 271, endPoint x: 156, endPoint y: 264, distance: 7.4
click at [156, 271] on select "Select Stylist [PERSON_NAME]-pdct Arshad_asst Arun_pdct Counter_Sales [PERSON_N…" at bounding box center [150, 270] width 66 height 16
select select "85707"
click at [117, 262] on select "Select Stylist [PERSON_NAME]-pdct Arshad_asst Arun_pdct Counter_Sales [PERSON_N…" at bounding box center [150, 270] width 66 height 16
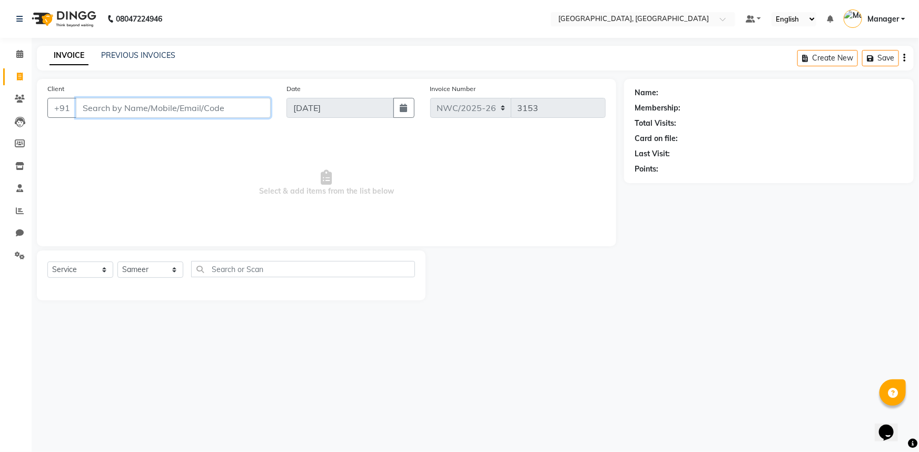
click at [174, 107] on input "Client" at bounding box center [173, 108] width 195 height 20
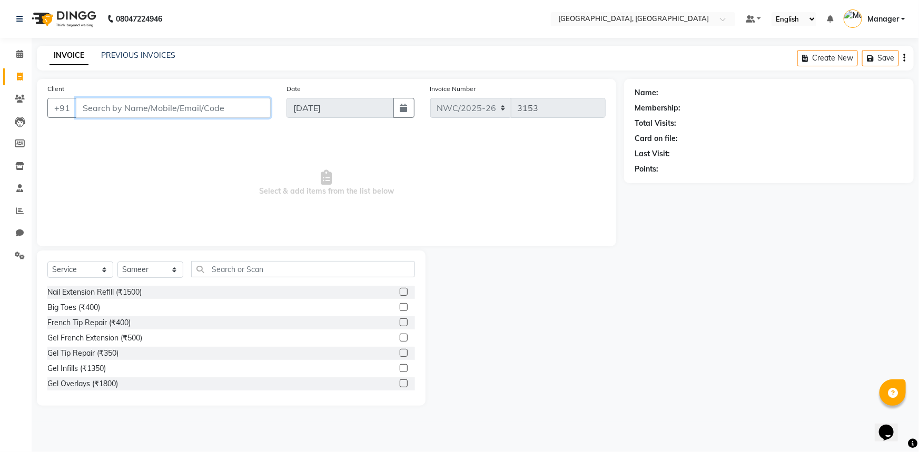
click at [170, 106] on input "Client" at bounding box center [173, 108] width 195 height 20
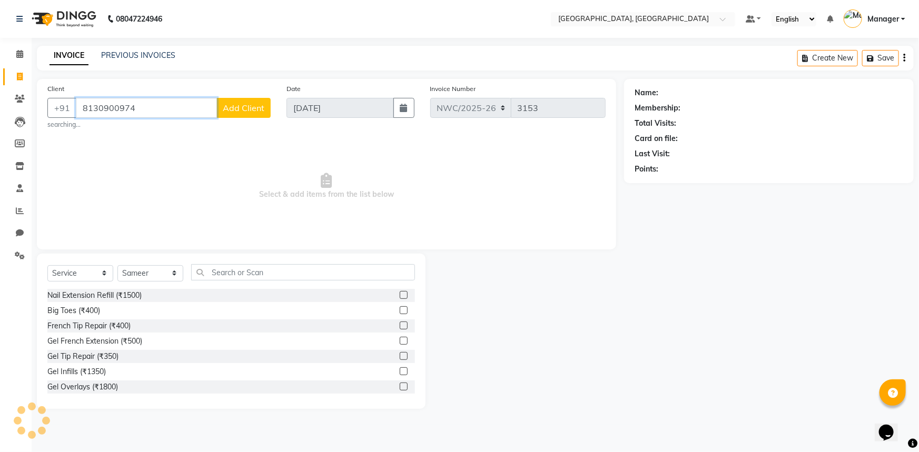
type input "8130900974"
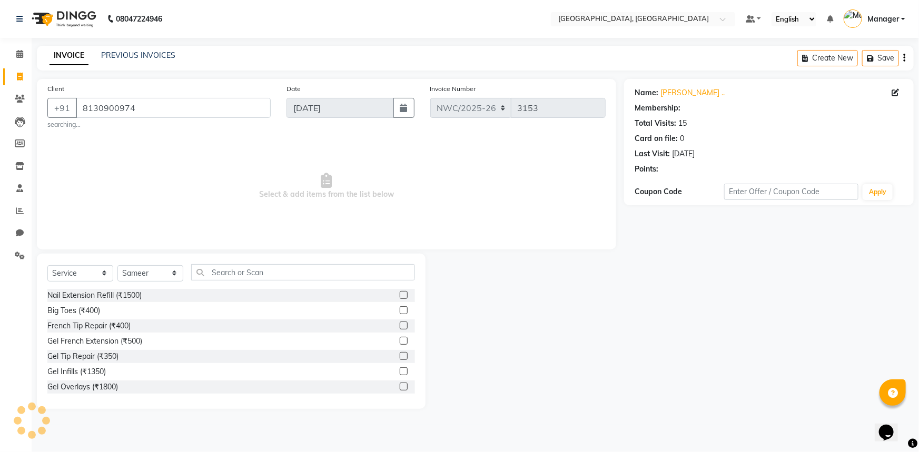
select select "1: Object"
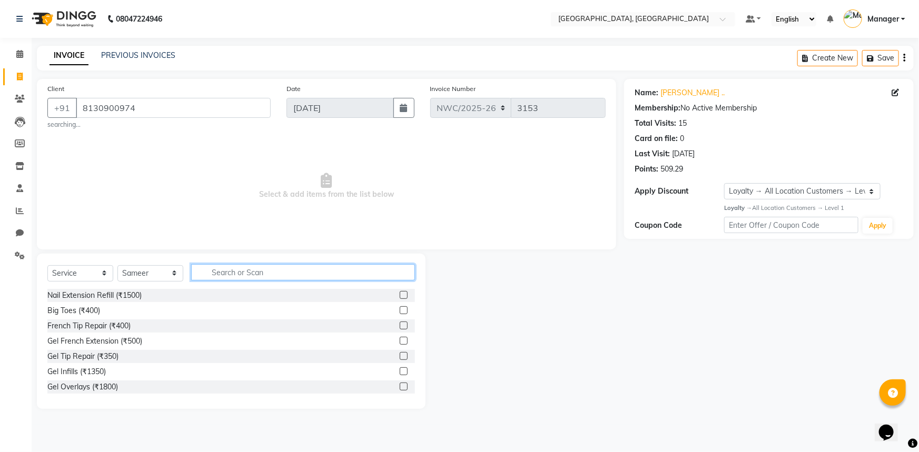
click at [250, 268] on input "text" at bounding box center [303, 272] width 224 height 16
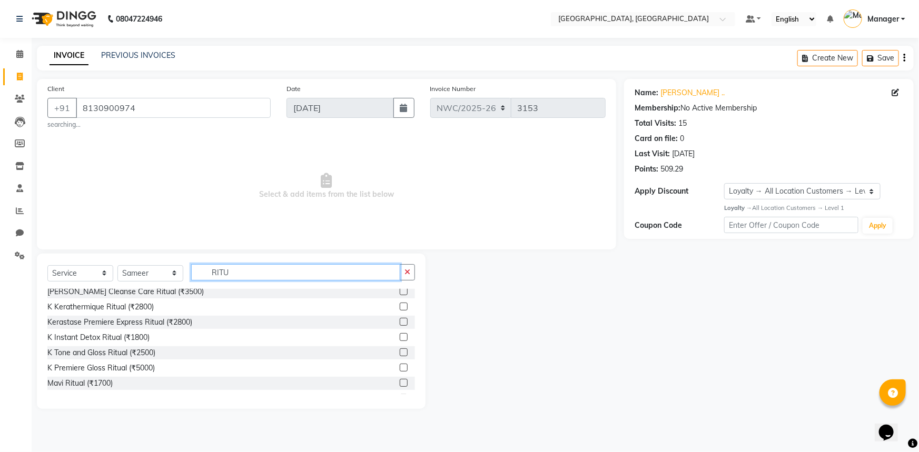
type input "RITU"
click at [400, 369] on label at bounding box center [404, 368] width 8 height 8
click at [400, 369] on input "checkbox" at bounding box center [403, 368] width 7 height 7
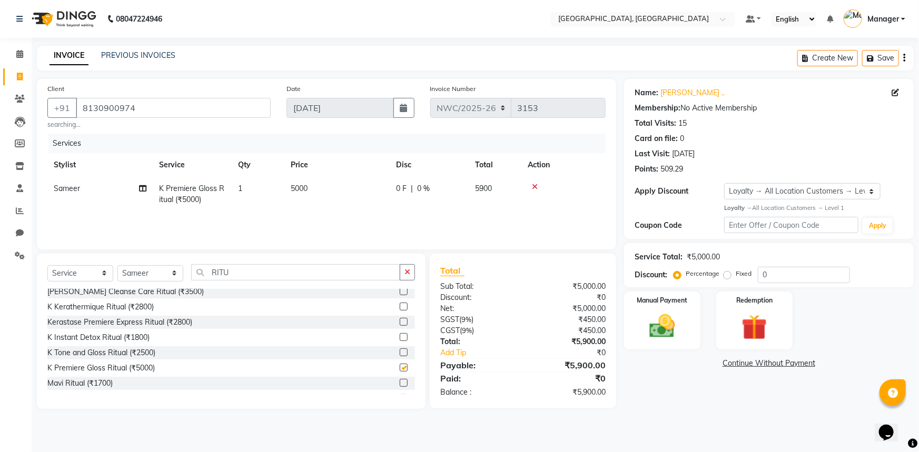
checkbox input "false"
click at [253, 190] on td "1" at bounding box center [258, 194] width 53 height 35
click at [284, 207] on td "1" at bounding box center [258, 194] width 53 height 35
click at [293, 221] on div "Services Stylist Service Qty Price Disc Total Action Sameer K Premiere Gloss Ri…" at bounding box center [326, 186] width 558 height 105
click at [343, 255] on div "Select Service Product Membership Package Voucher Prepaid Gift Card Select Styl…" at bounding box center [231, 331] width 389 height 155
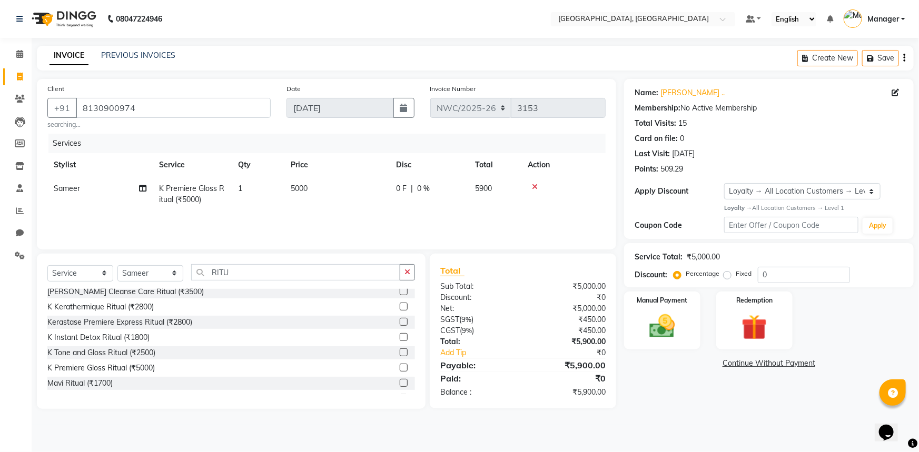
click at [253, 188] on td "1" at bounding box center [258, 194] width 53 height 35
select select "85707"
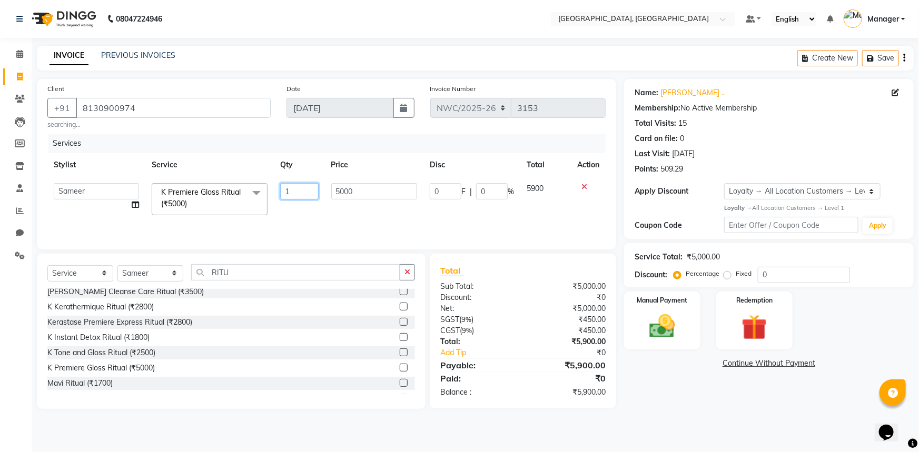
click at [299, 191] on input "1" at bounding box center [299, 191] width 38 height 16
type input "2"
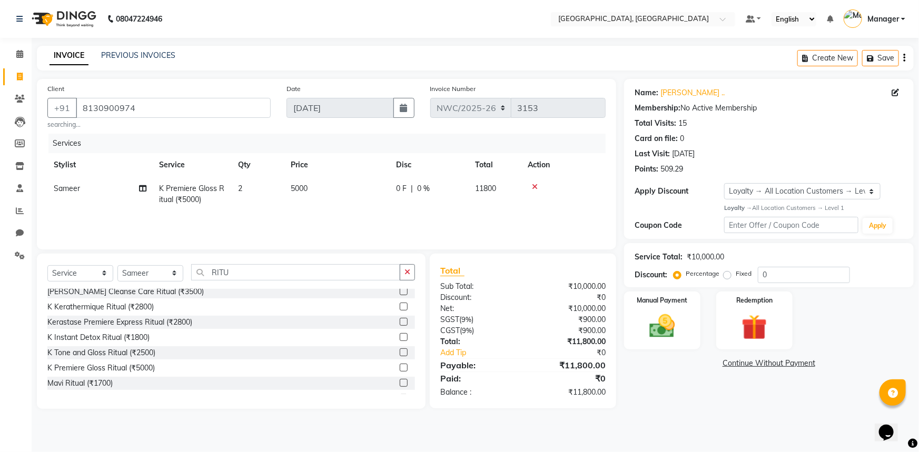
click at [339, 190] on td "5000" at bounding box center [336, 194] width 105 height 35
select select "85707"
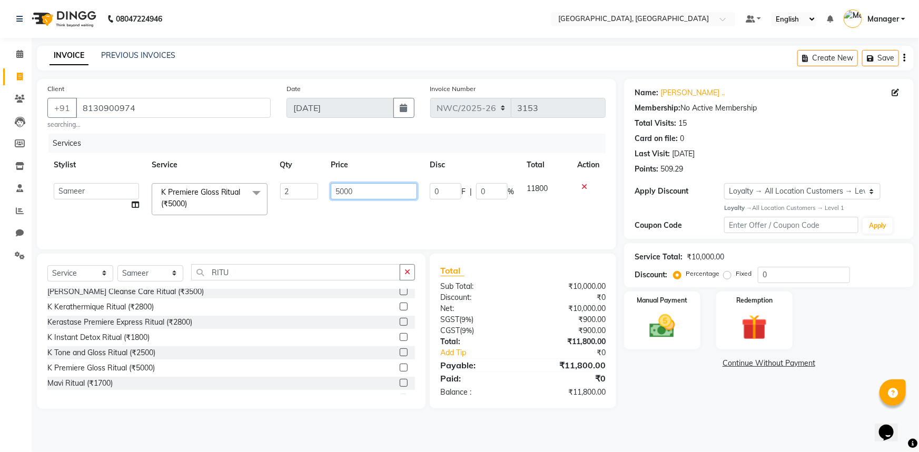
click at [358, 190] on input "5000" at bounding box center [374, 191] width 86 height 16
drag, startPoint x: 358, startPoint y: 190, endPoint x: 311, endPoint y: 191, distance: 47.4
click at [311, 191] on tr "[PERSON_NAME]-pdct Arshad_asst Arun_pdct Counter_Sales [PERSON_NAME] [PERSON_NA…" at bounding box center [326, 199] width 558 height 45
type input "5500"
click at [269, 280] on input "RITU" at bounding box center [295, 272] width 209 height 16
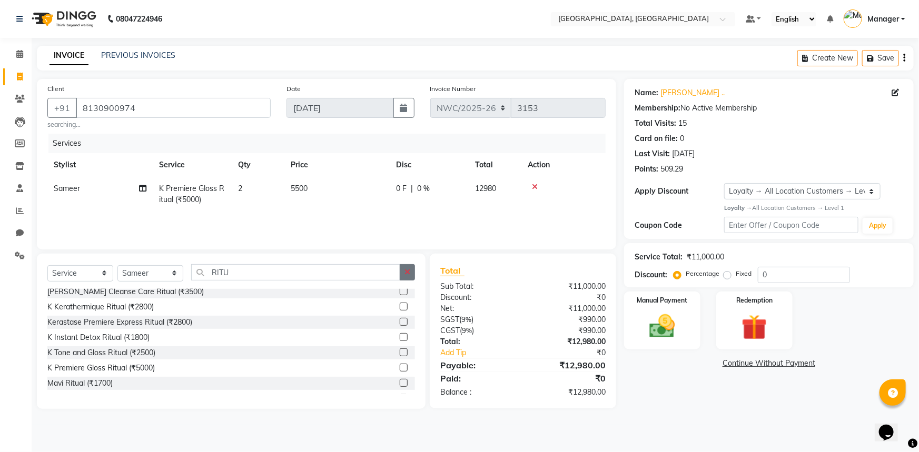
click at [409, 272] on icon "button" at bounding box center [407, 272] width 6 height 7
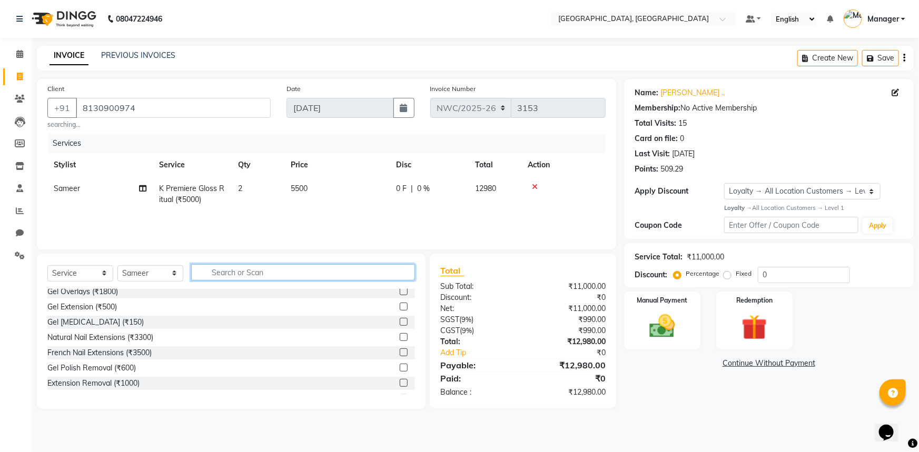
click at [297, 272] on input "text" at bounding box center [303, 272] width 224 height 16
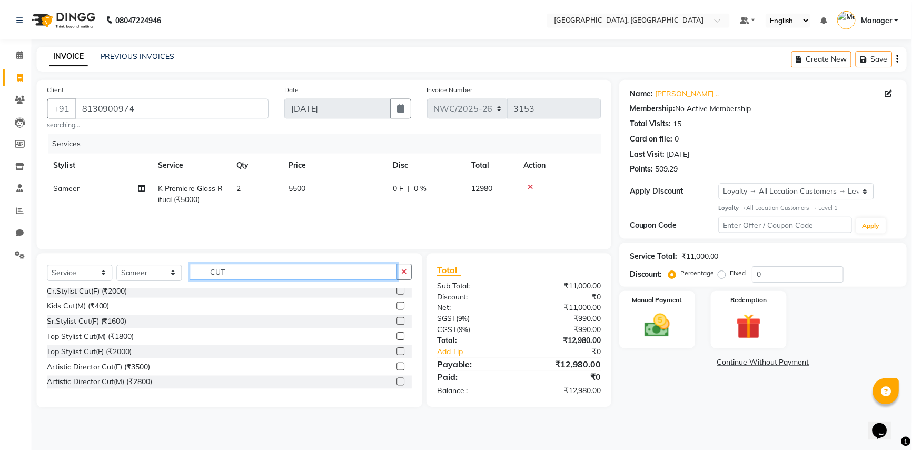
scroll to position [0, 0]
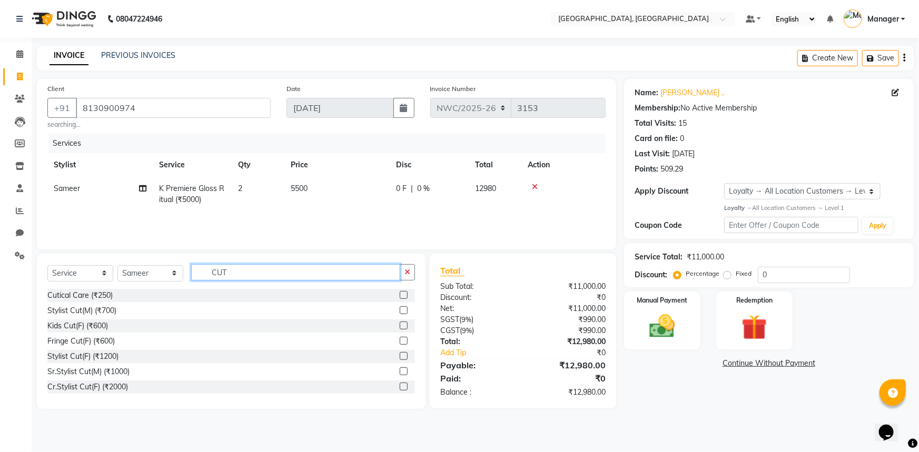
type input "CUT"
drag, startPoint x: 398, startPoint y: 372, endPoint x: 364, endPoint y: 332, distance: 52.7
click at [400, 371] on label at bounding box center [404, 371] width 8 height 8
click at [400, 371] on input "checkbox" at bounding box center [403, 372] width 7 height 7
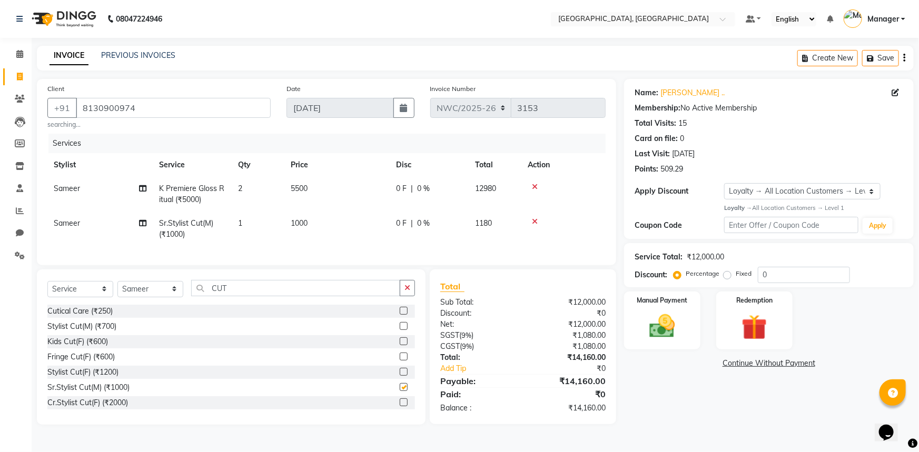
checkbox input "false"
drag, startPoint x: 174, startPoint y: 284, endPoint x: 165, endPoint y: 282, distance: 8.7
click at [165, 282] on div "Select Service Product Membership Package Voucher Prepaid Gift Card Select Styl…" at bounding box center [231, 347] width 389 height 155
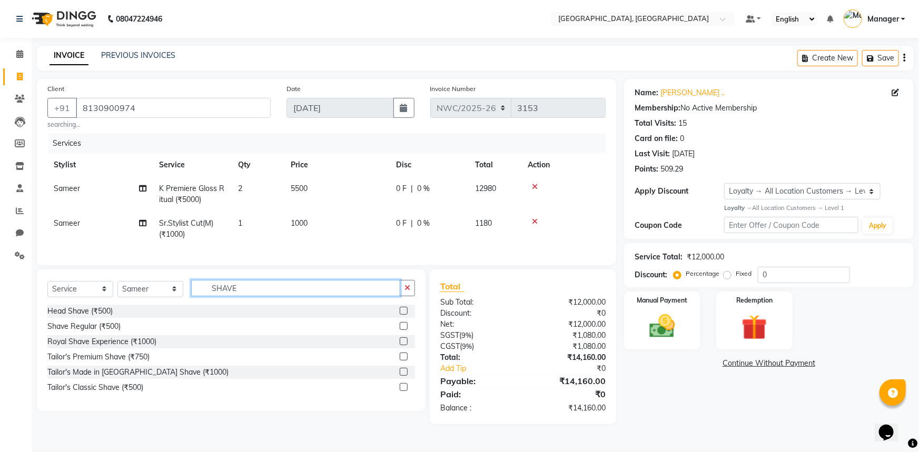
type input "SHAVE"
click at [405, 330] on label at bounding box center [404, 326] width 8 height 8
click at [405, 330] on input "checkbox" at bounding box center [403, 326] width 7 height 7
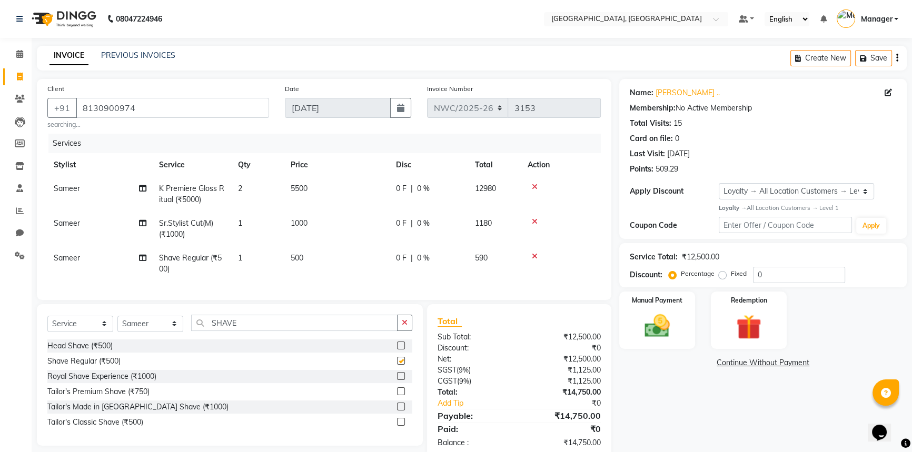
checkbox input "false"
click at [324, 263] on td "500" at bounding box center [336, 263] width 105 height 35
select select "85707"
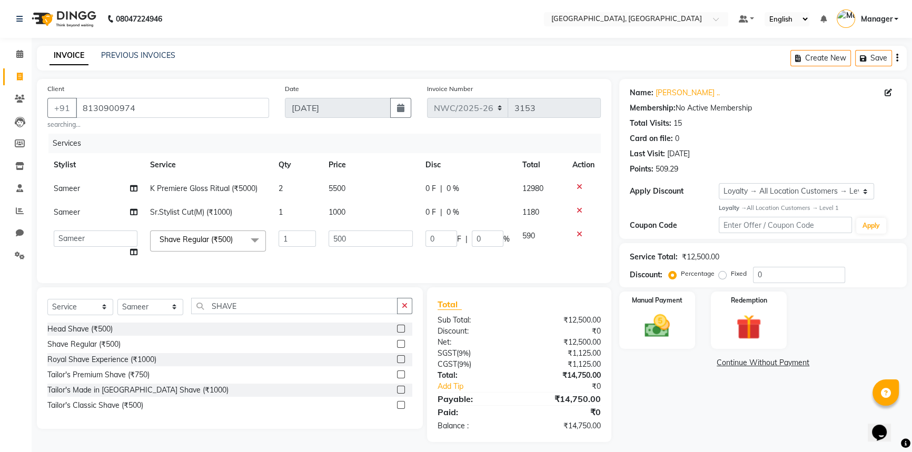
click at [309, 260] on td "1" at bounding box center [297, 244] width 51 height 40
click at [359, 239] on input "500" at bounding box center [371, 239] width 84 height 16
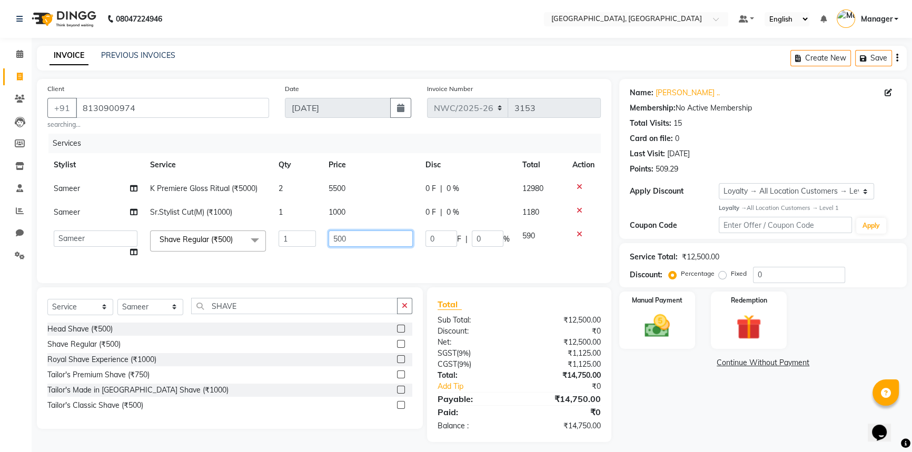
click at [359, 239] on input "500" at bounding box center [371, 239] width 84 height 16
type input "4"
click at [672, 405] on div "Name: [PERSON_NAME] .. Membership: No Active Membership Total Visits: 15 Card o…" at bounding box center [766, 260] width 295 height 363
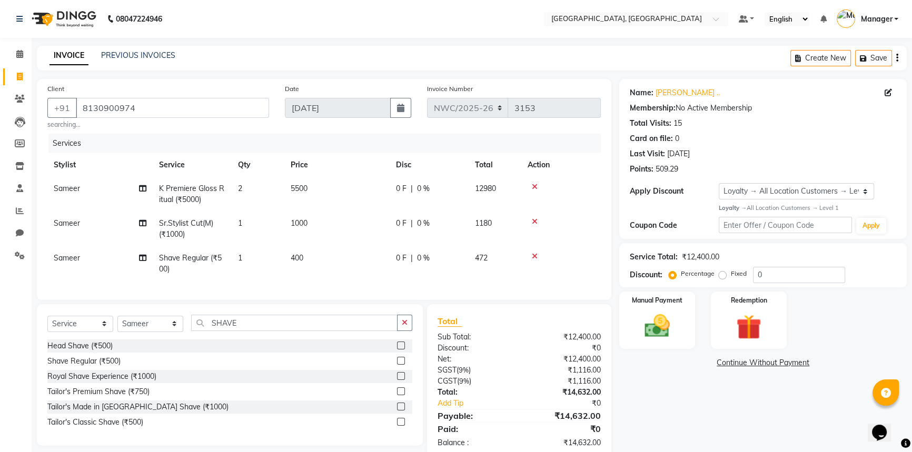
scroll to position [31, 0]
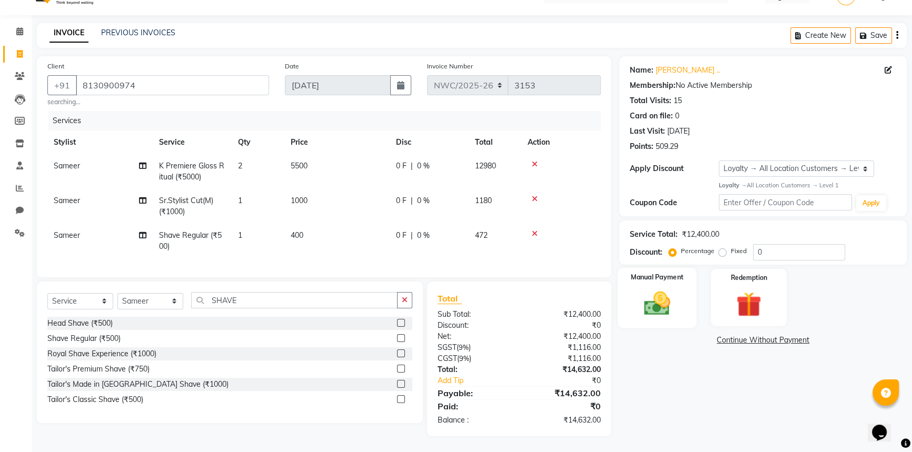
click at [662, 300] on img at bounding box center [657, 304] width 43 height 30
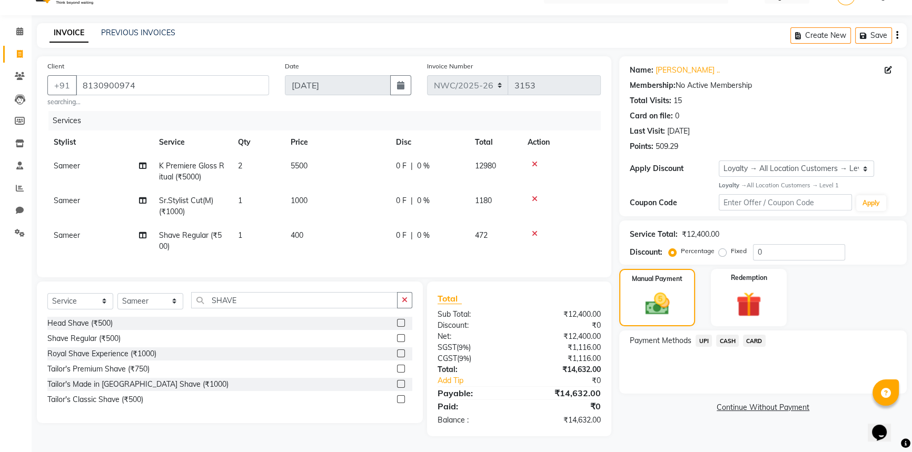
click at [753, 335] on span "CARD" at bounding box center [754, 341] width 23 height 12
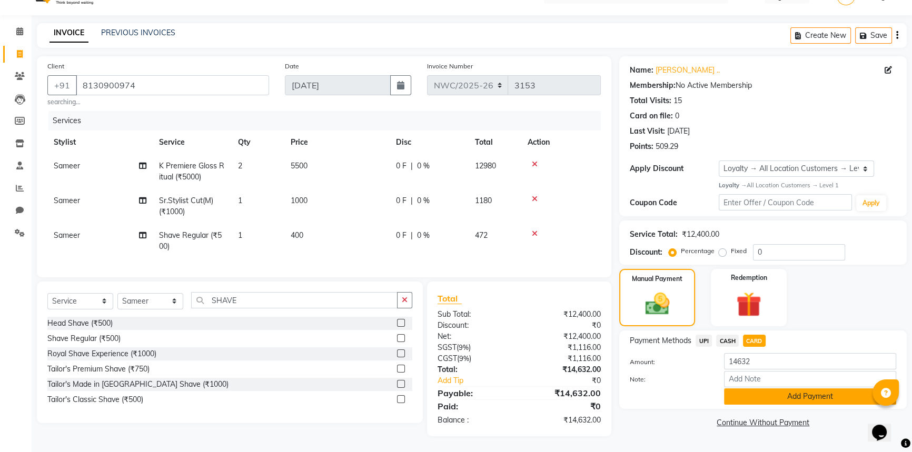
click at [786, 389] on button "Add Payment" at bounding box center [810, 397] width 172 height 16
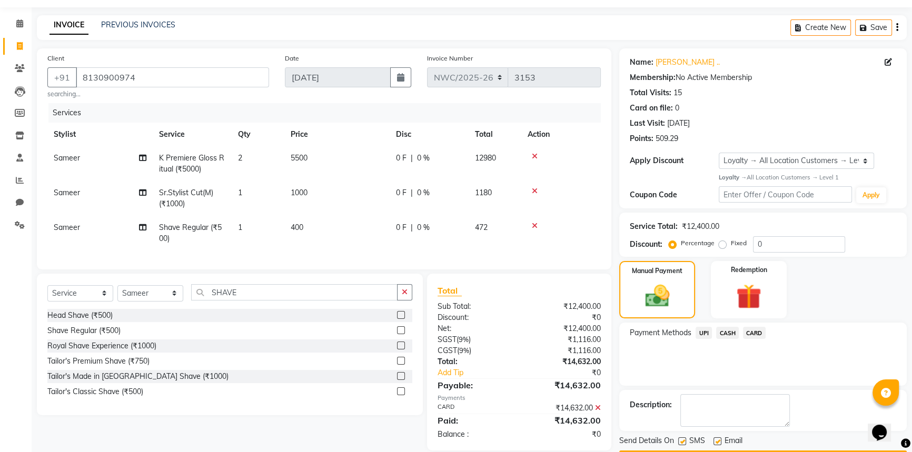
scroll to position [105, 0]
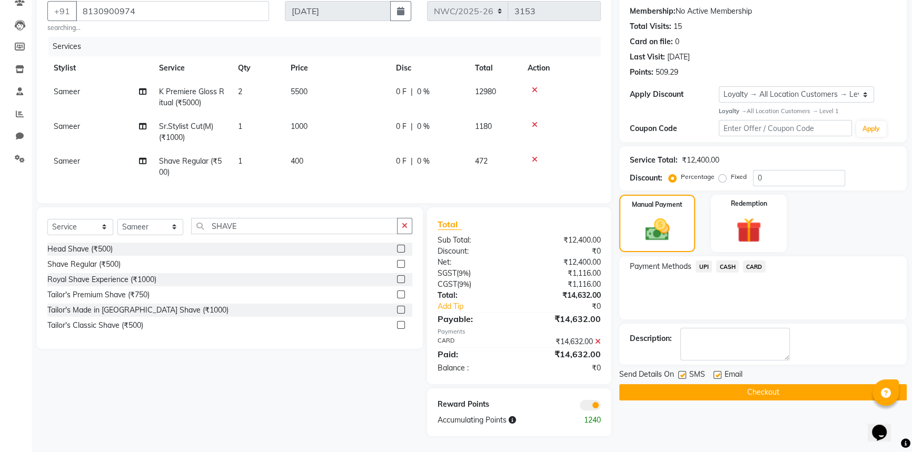
click at [788, 385] on button "Checkout" at bounding box center [762, 392] width 287 height 16
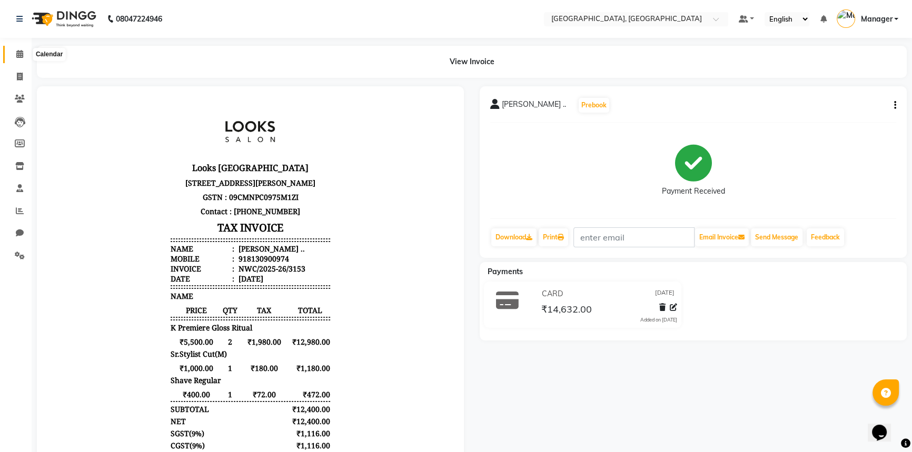
click at [15, 53] on span at bounding box center [20, 54] width 18 height 12
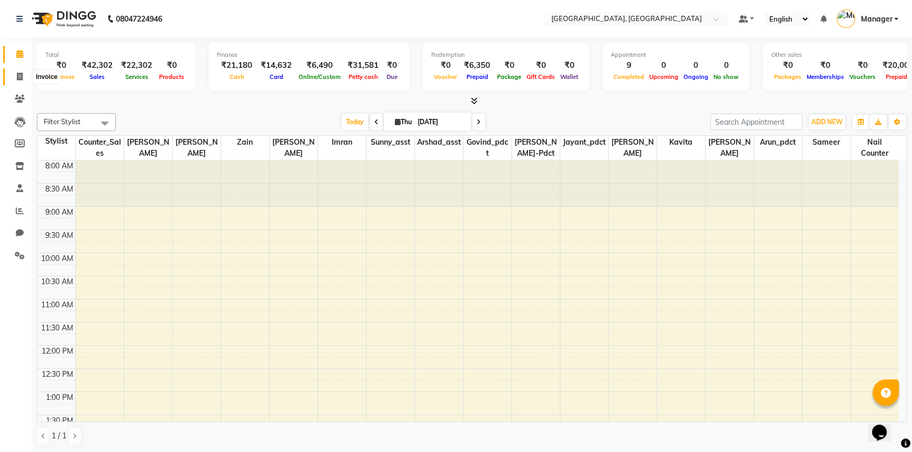
click at [18, 77] on icon at bounding box center [20, 77] width 6 height 8
select select "service"
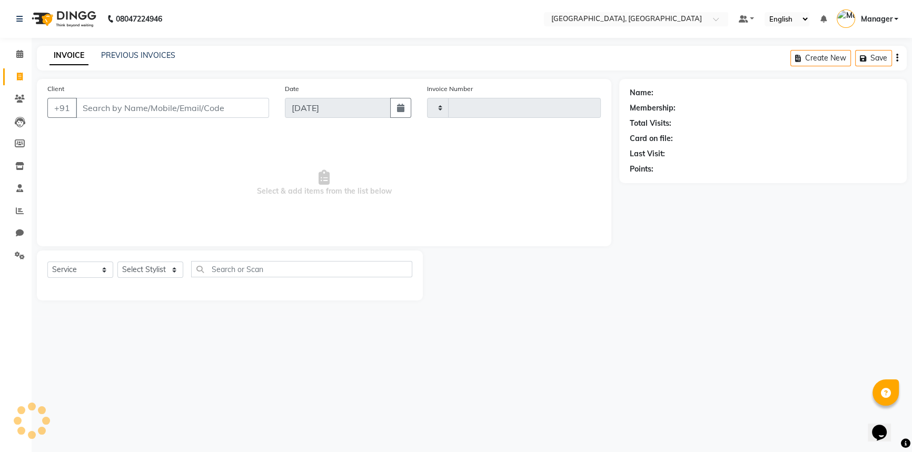
click at [106, 107] on input "Client" at bounding box center [172, 108] width 193 height 20
select select "8574"
type input "3154"
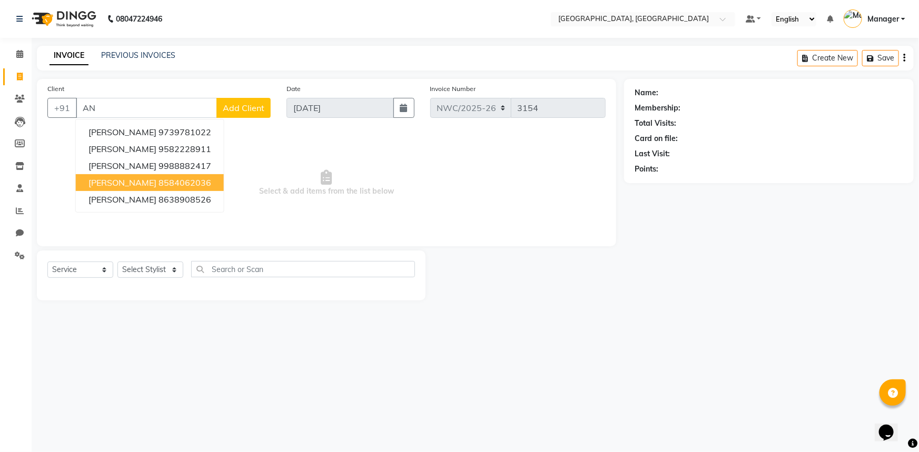
type input "A"
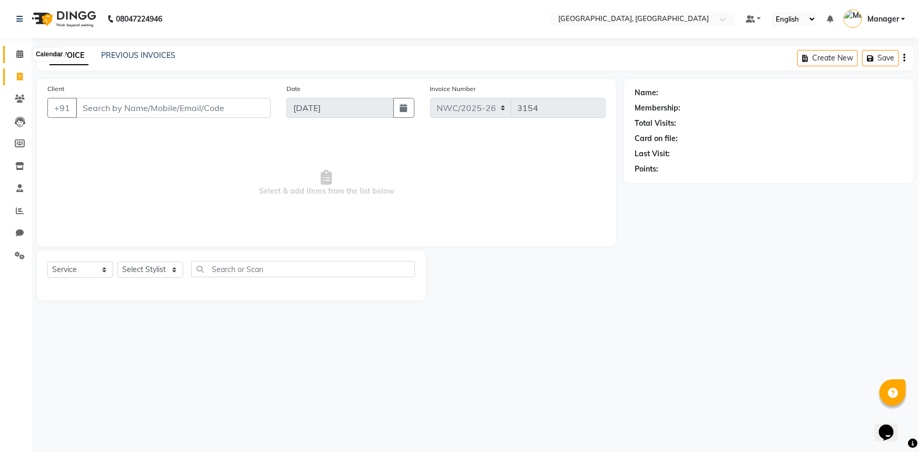
click at [18, 55] on icon at bounding box center [19, 54] width 7 height 8
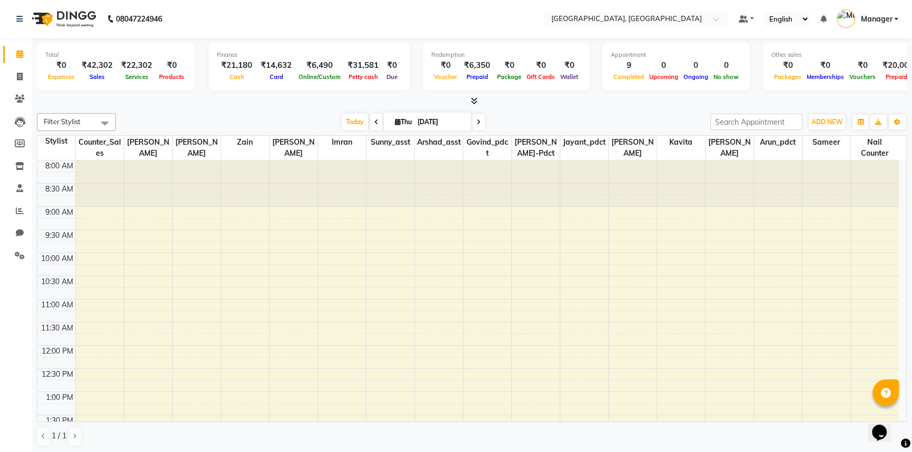
click at [281, 96] on div at bounding box center [472, 101] width 870 height 11
click at [19, 78] on icon at bounding box center [20, 76] width 6 height 8
select select "service"
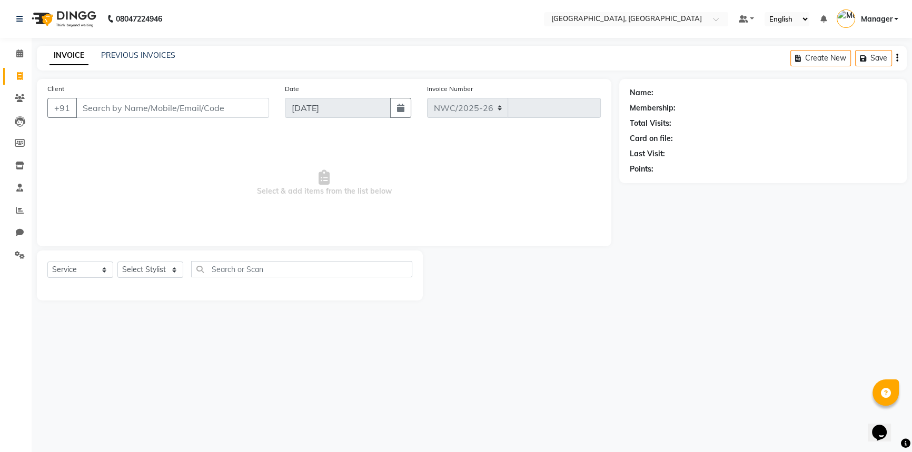
click at [175, 110] on input "Client" at bounding box center [172, 108] width 193 height 20
select select "8574"
type input "3154"
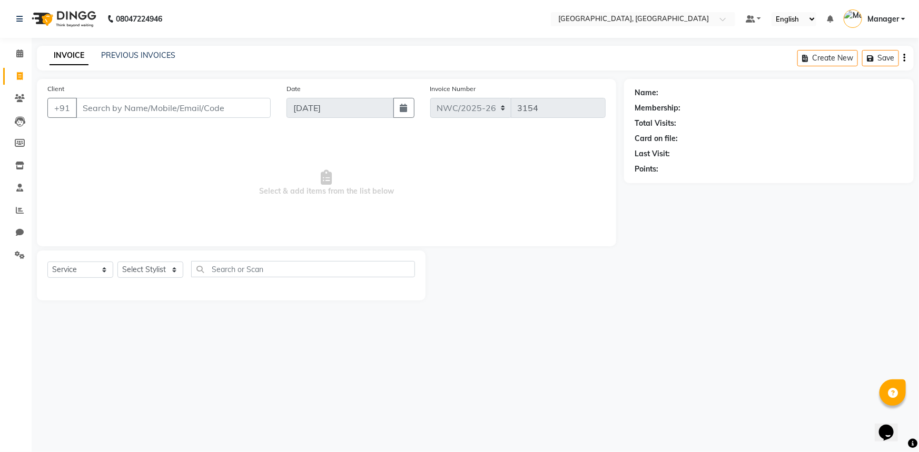
type input "6"
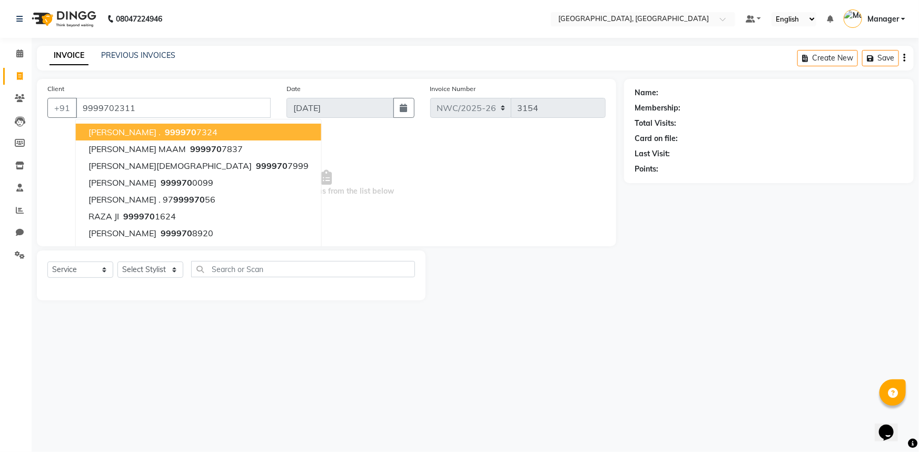
type input "9999702311"
select select "1: Object"
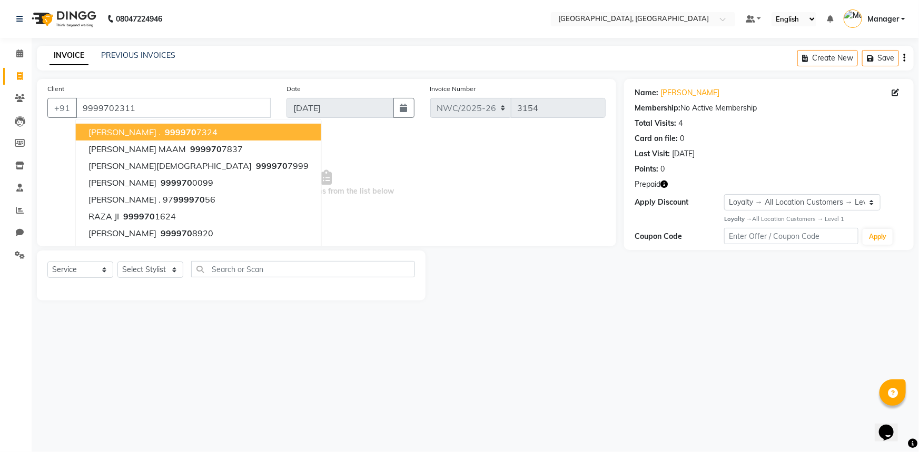
click at [665, 183] on icon "button" at bounding box center [663, 184] width 7 height 7
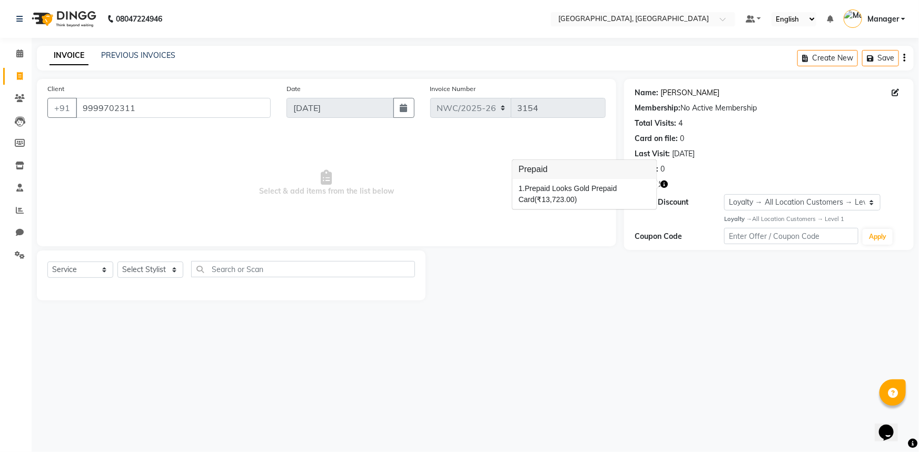
click at [678, 93] on link "[PERSON_NAME]" at bounding box center [689, 92] width 59 height 11
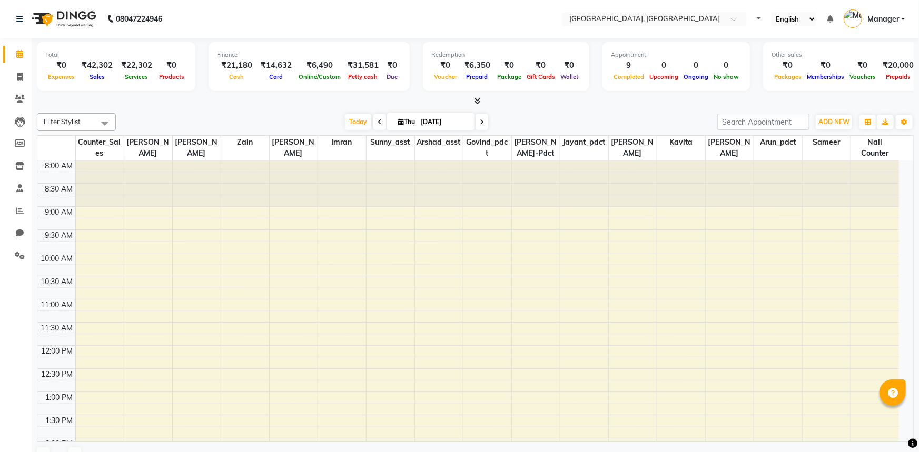
click at [881, 15] on span "Manager" at bounding box center [883, 19] width 32 height 11
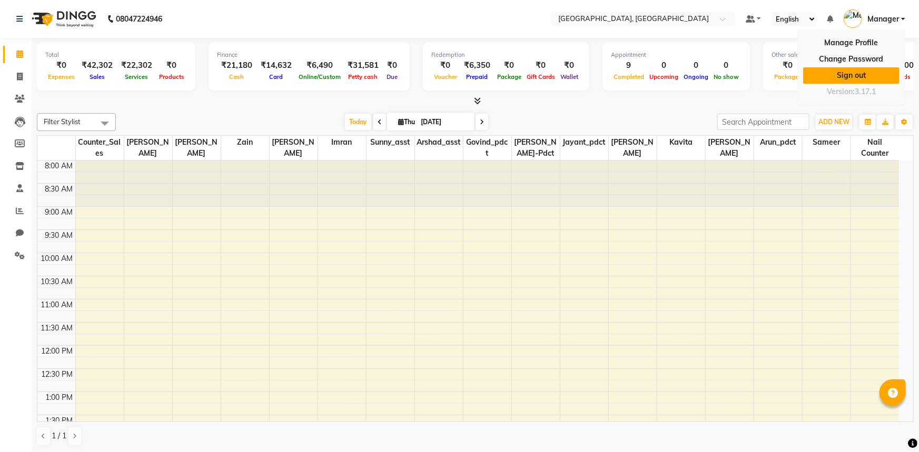
click at [857, 76] on link "Sign out" at bounding box center [851, 75] width 96 height 16
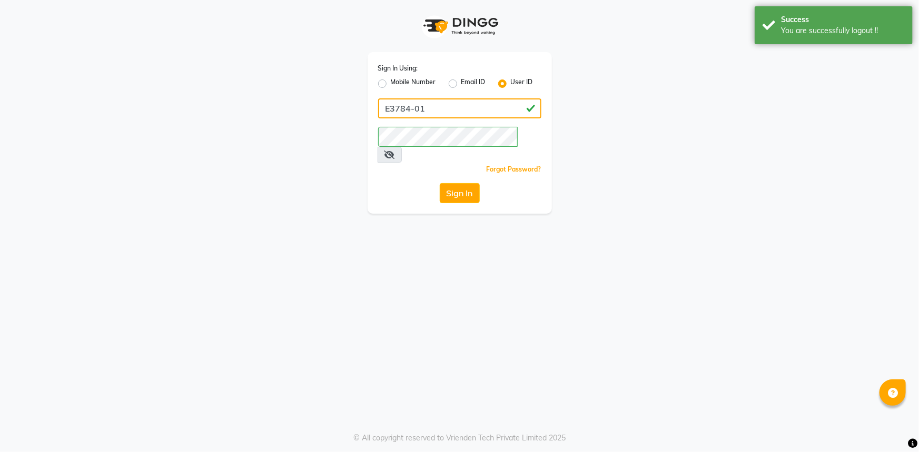
click at [429, 108] on input "E3784-01" at bounding box center [459, 108] width 163 height 20
click at [390, 108] on input "E3784-19" at bounding box center [459, 108] width 163 height 20
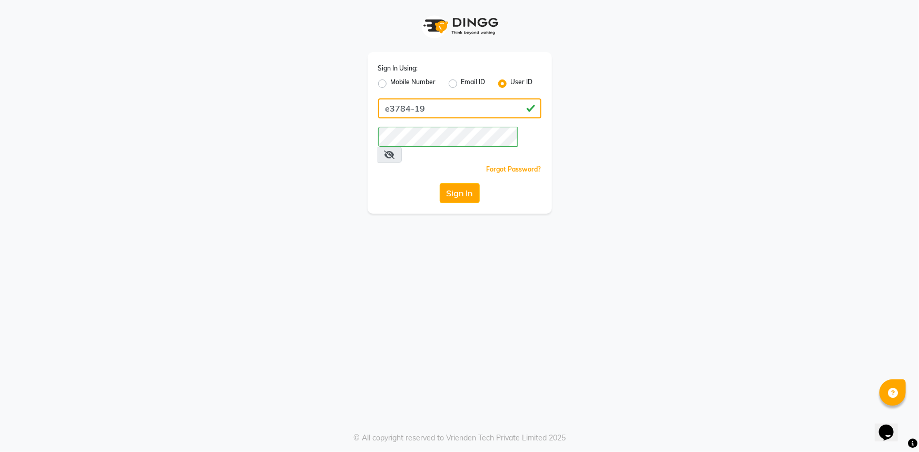
type input "e3784-19"
click at [440, 183] on button "Sign In" at bounding box center [460, 193] width 40 height 20
